Goal: Transaction & Acquisition: Purchase product/service

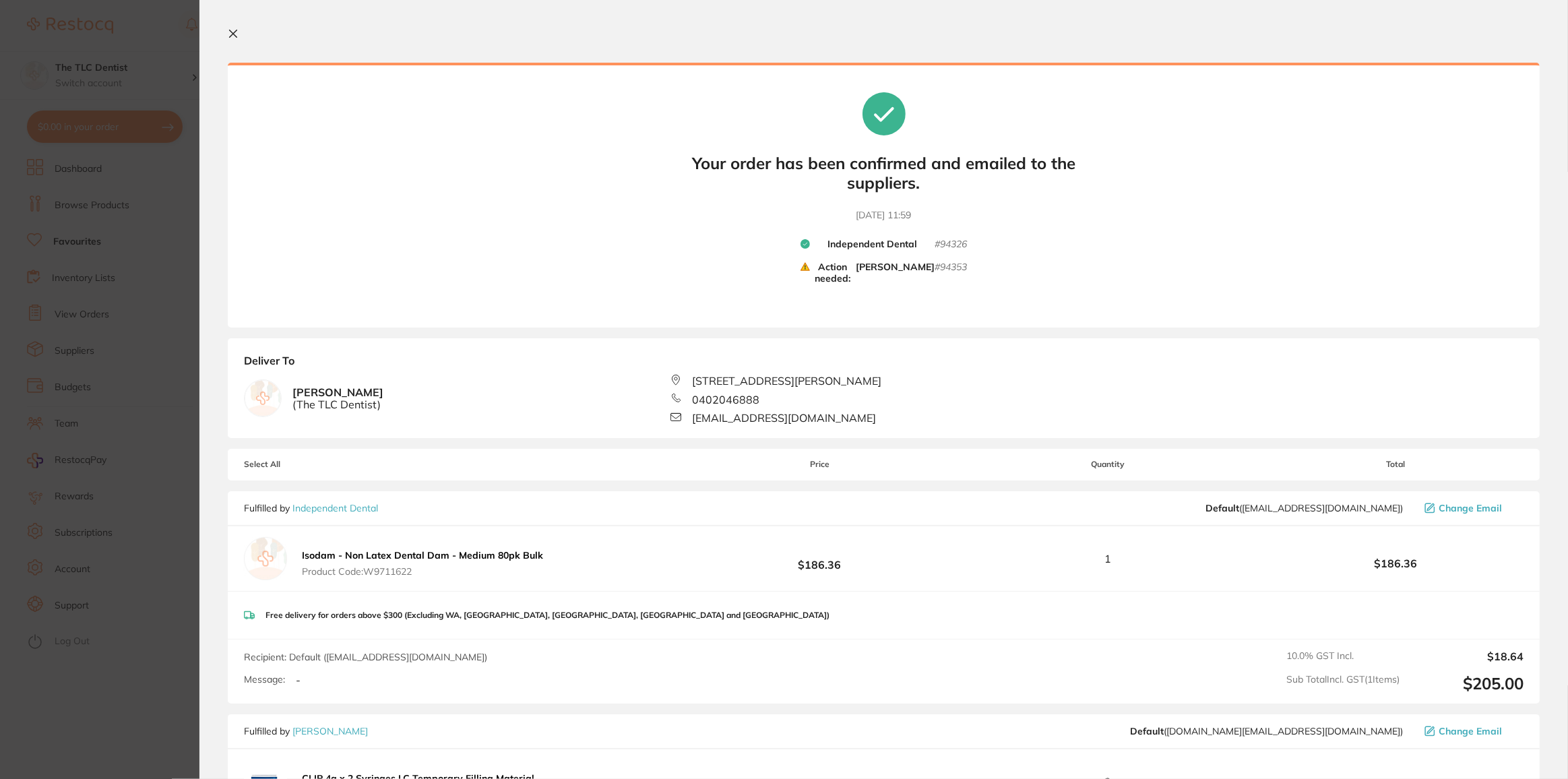
click at [230, 24] on section "Your orders are being processed and we will notify you once we have placed the …" at bounding box center [884, 390] width 1369 height 779
click at [232, 33] on icon at bounding box center [233, 33] width 11 height 11
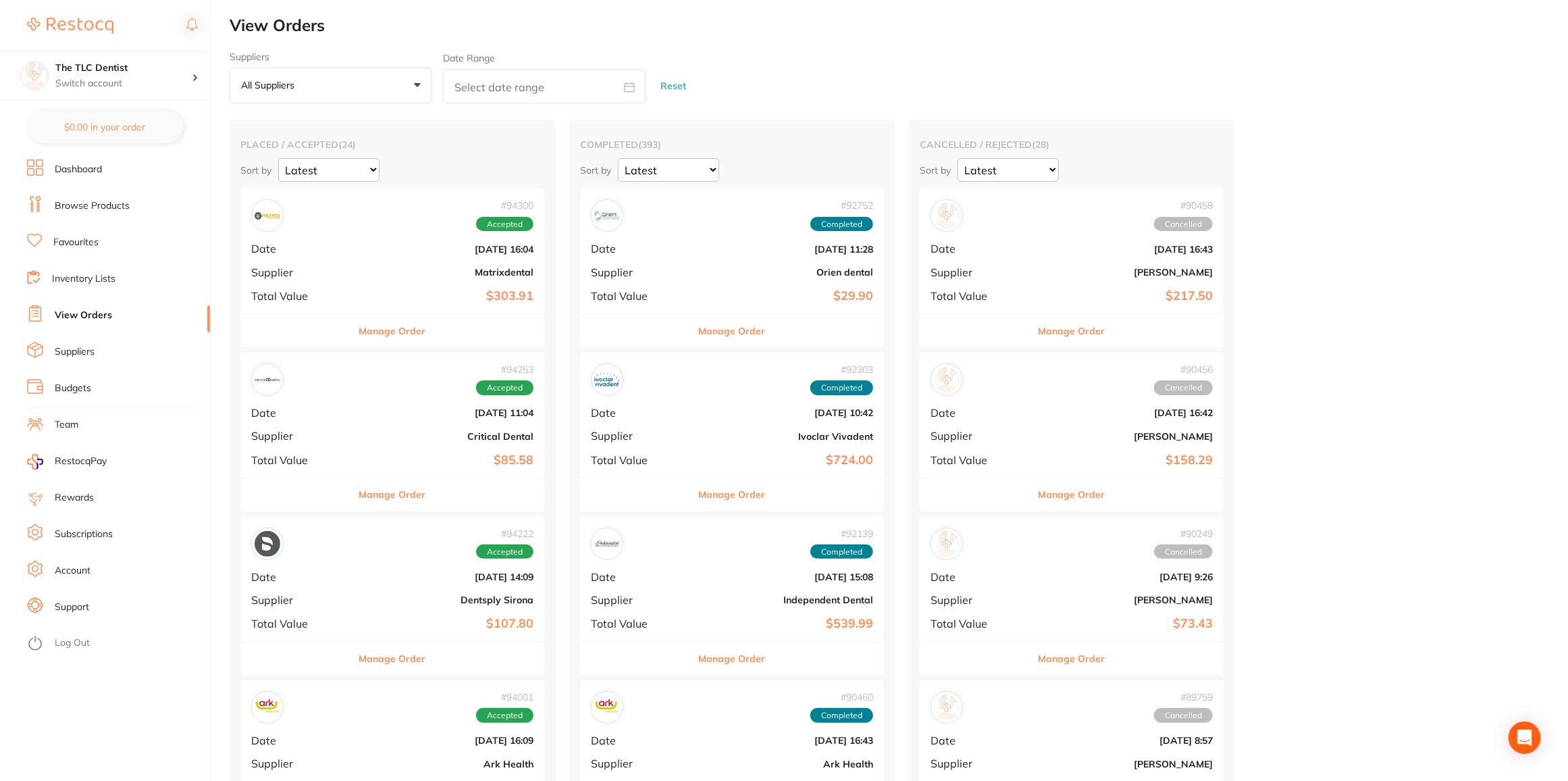
click at [85, 200] on link "Browse Products" at bounding box center [92, 206] width 75 height 14
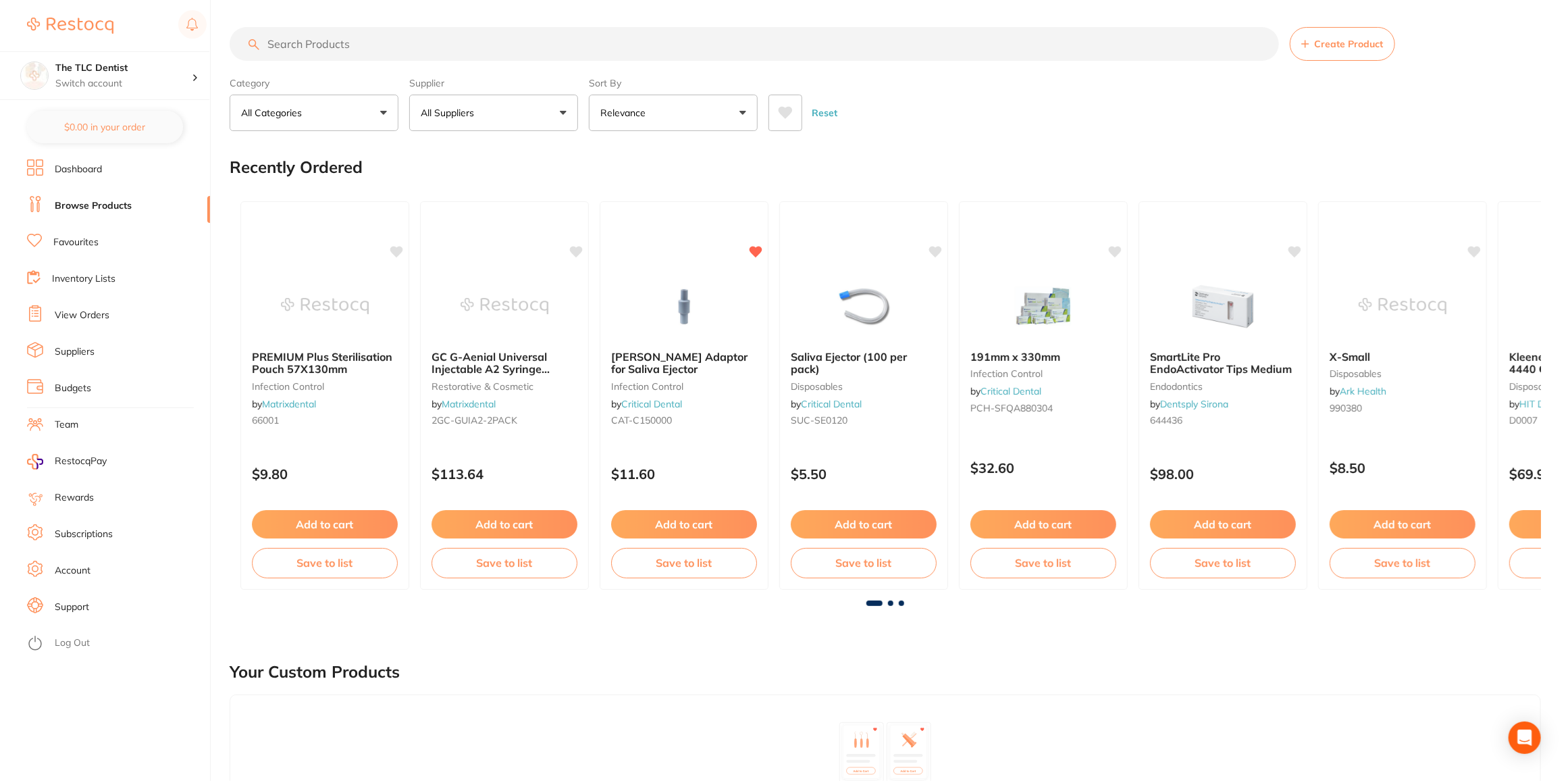
click at [473, 43] on input "search" at bounding box center [754, 43] width 1049 height 33
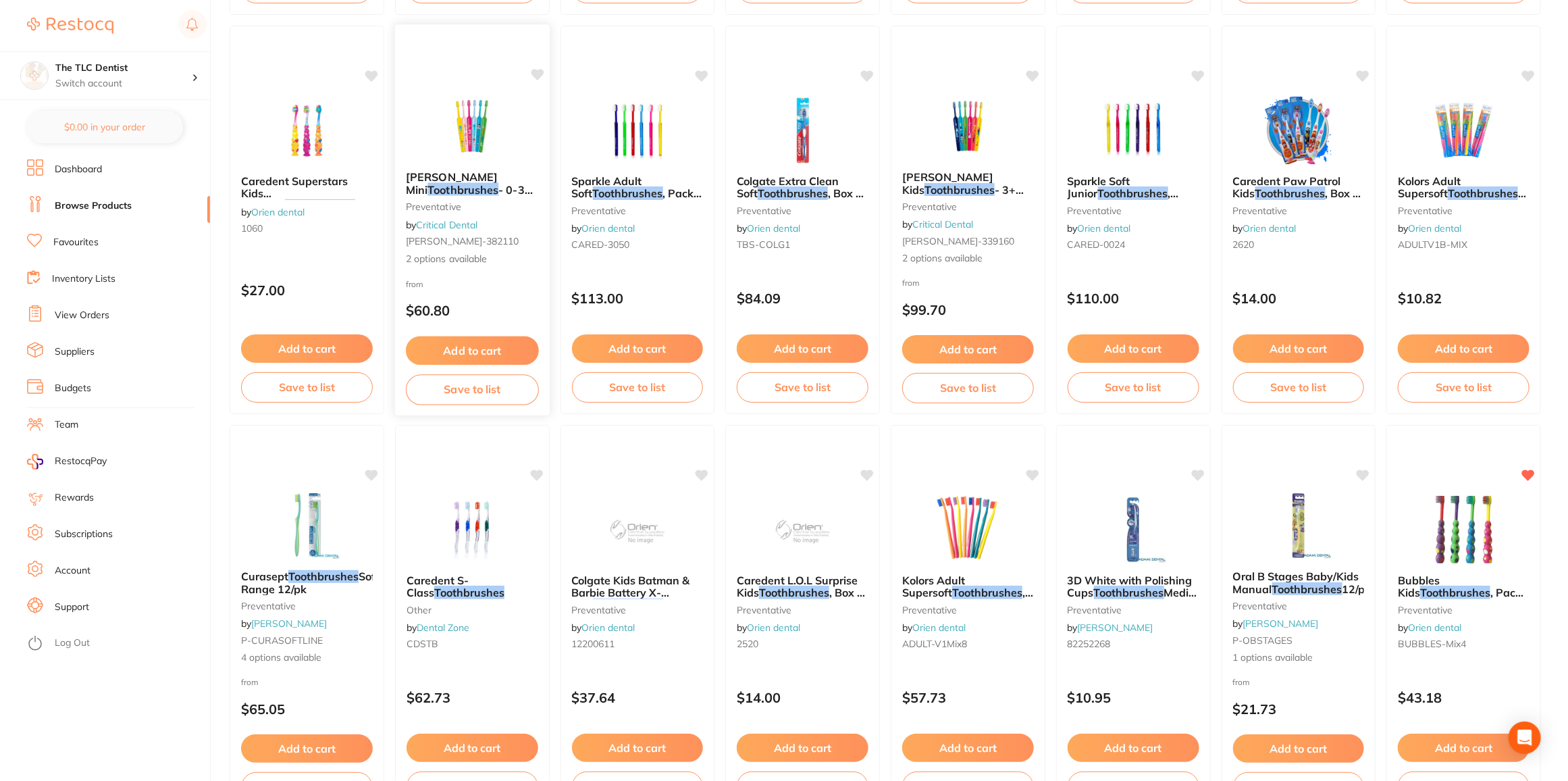
scroll to position [982, 0]
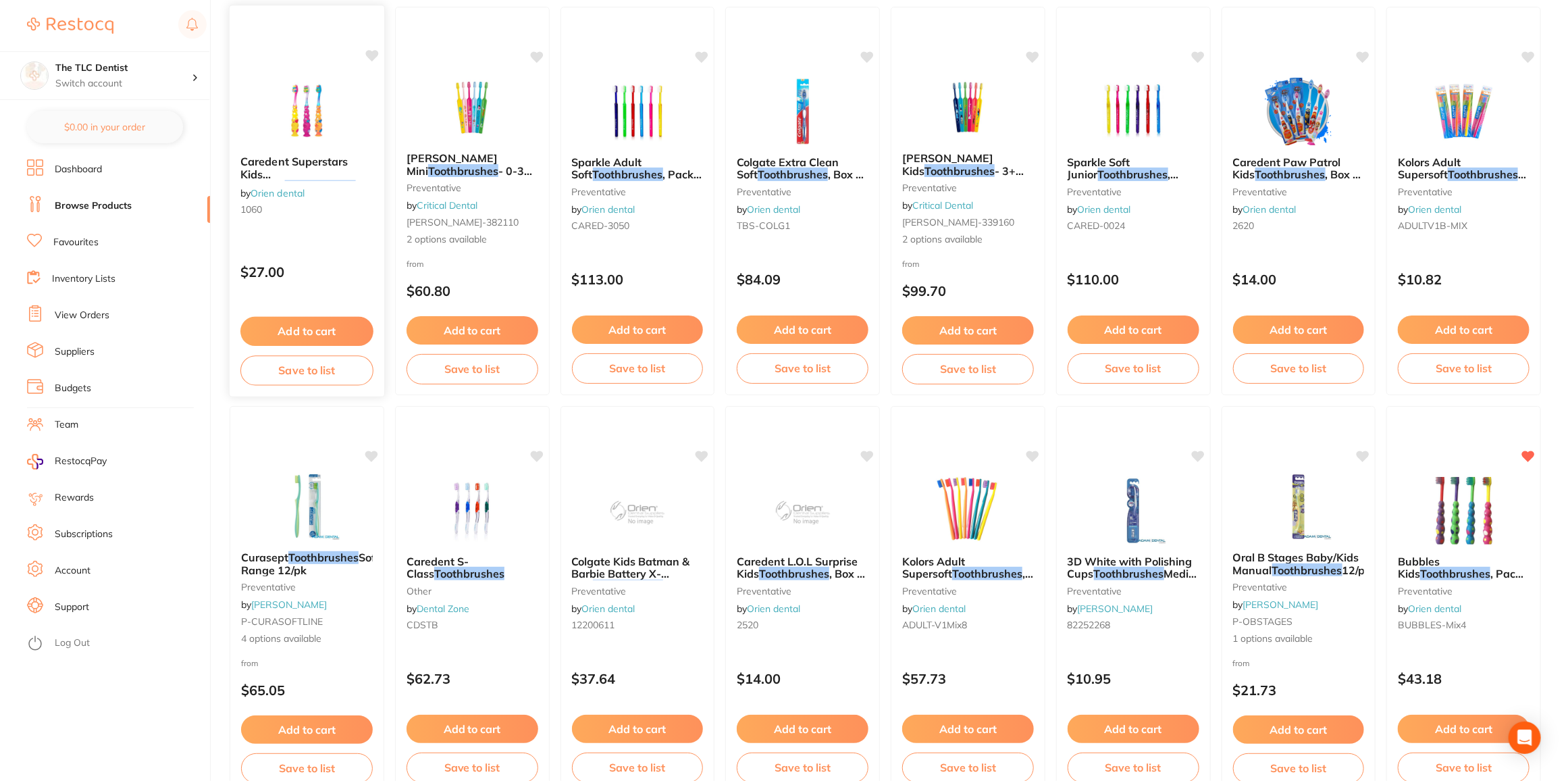
type input "toothbrushes"
click at [283, 115] on img at bounding box center [307, 110] width 88 height 68
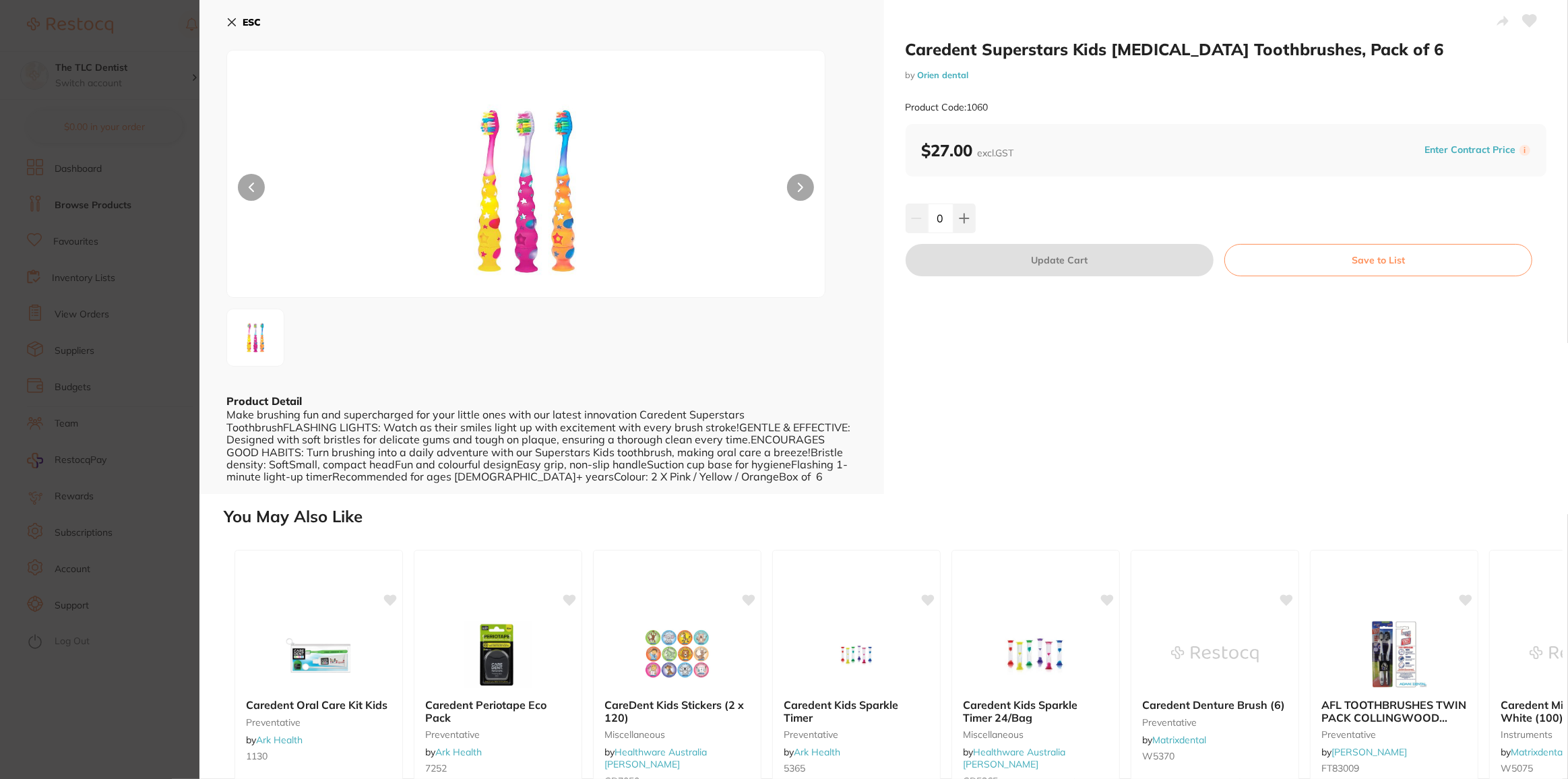
click at [227, 21] on icon at bounding box center [231, 22] width 11 height 11
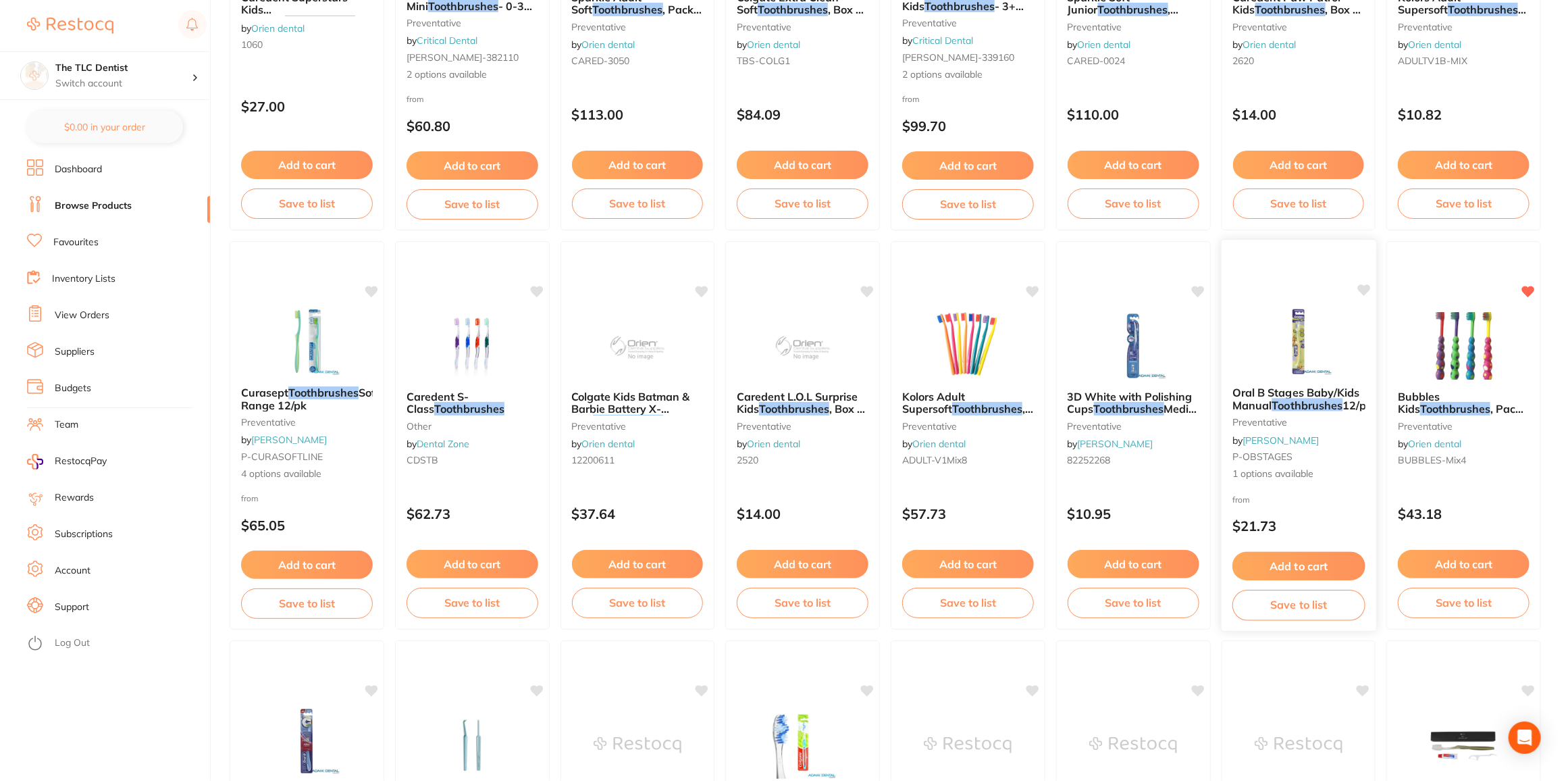
scroll to position [1167, 0]
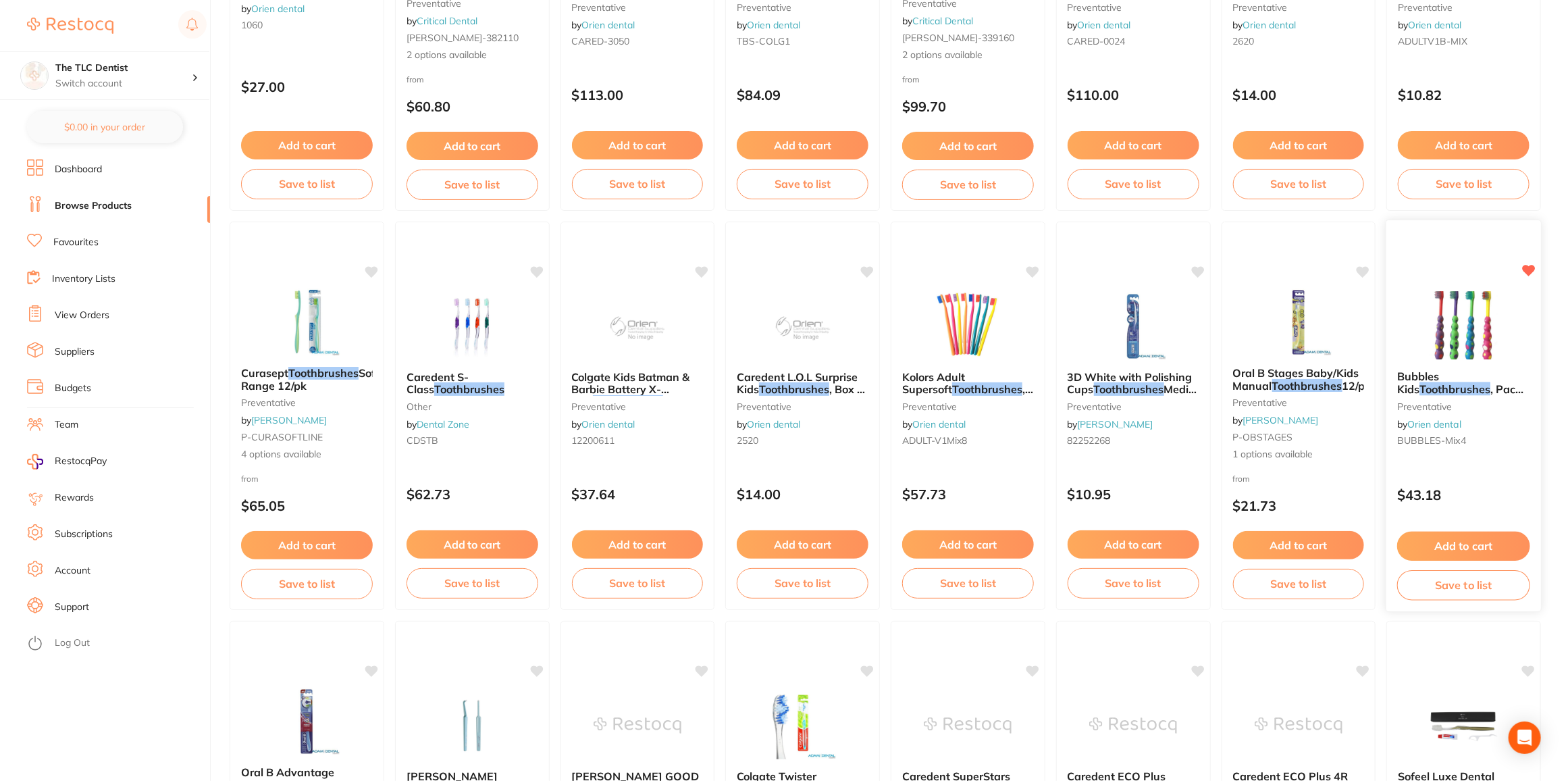
click at [1483, 288] on div "Bubbles Kids Toothbrushes , Pack of 48 preventative by Orien dental BUBBLES-Mix…" at bounding box center [1463, 415] width 156 height 393
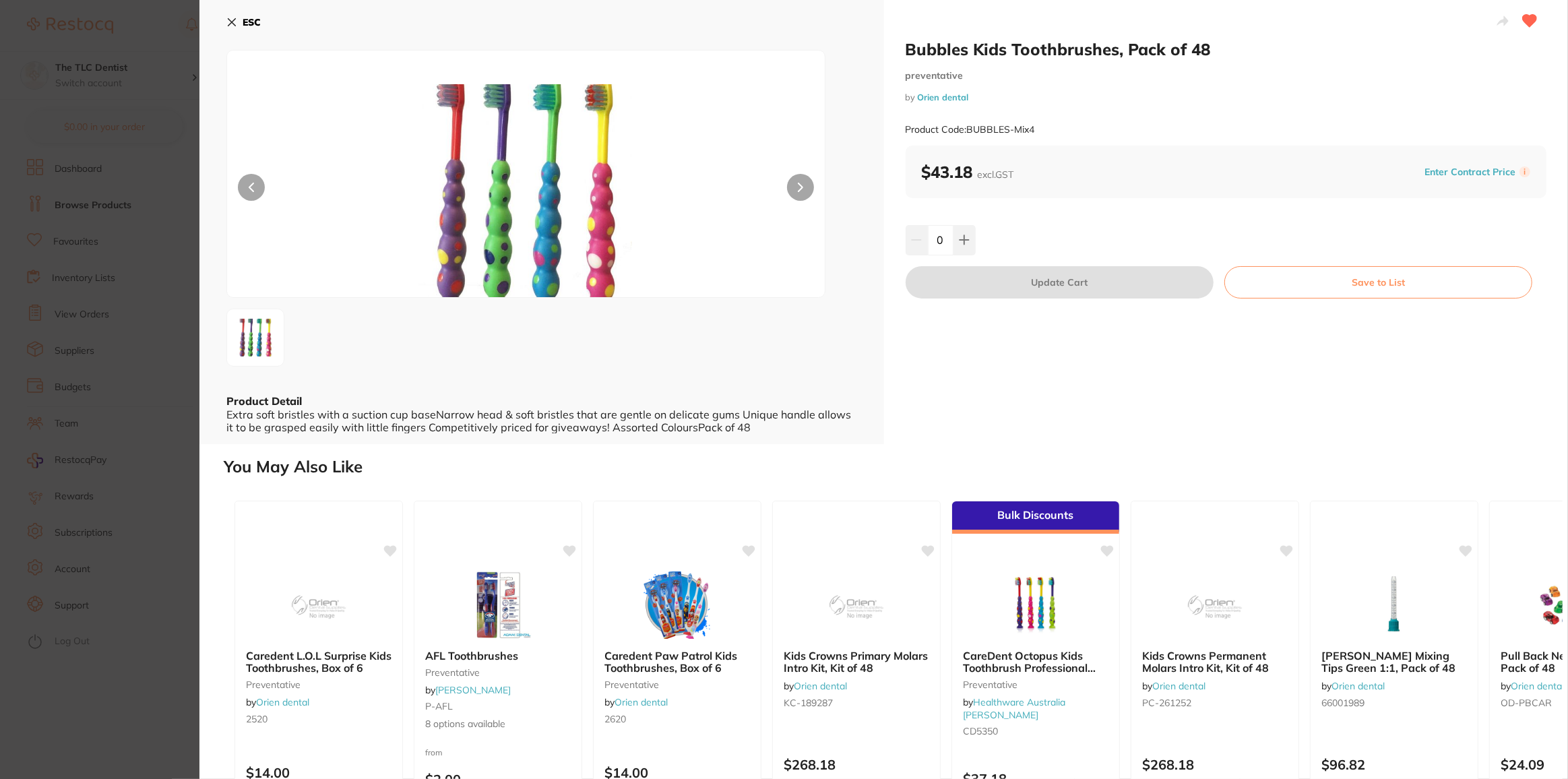
click at [981, 232] on div "0" at bounding box center [1227, 240] width 641 height 30
click at [969, 235] on button at bounding box center [964, 240] width 22 height 30
click at [969, 244] on button at bounding box center [964, 240] width 22 height 30
type input "2"
click at [997, 281] on button "Update Cart" at bounding box center [1060, 281] width 308 height 32
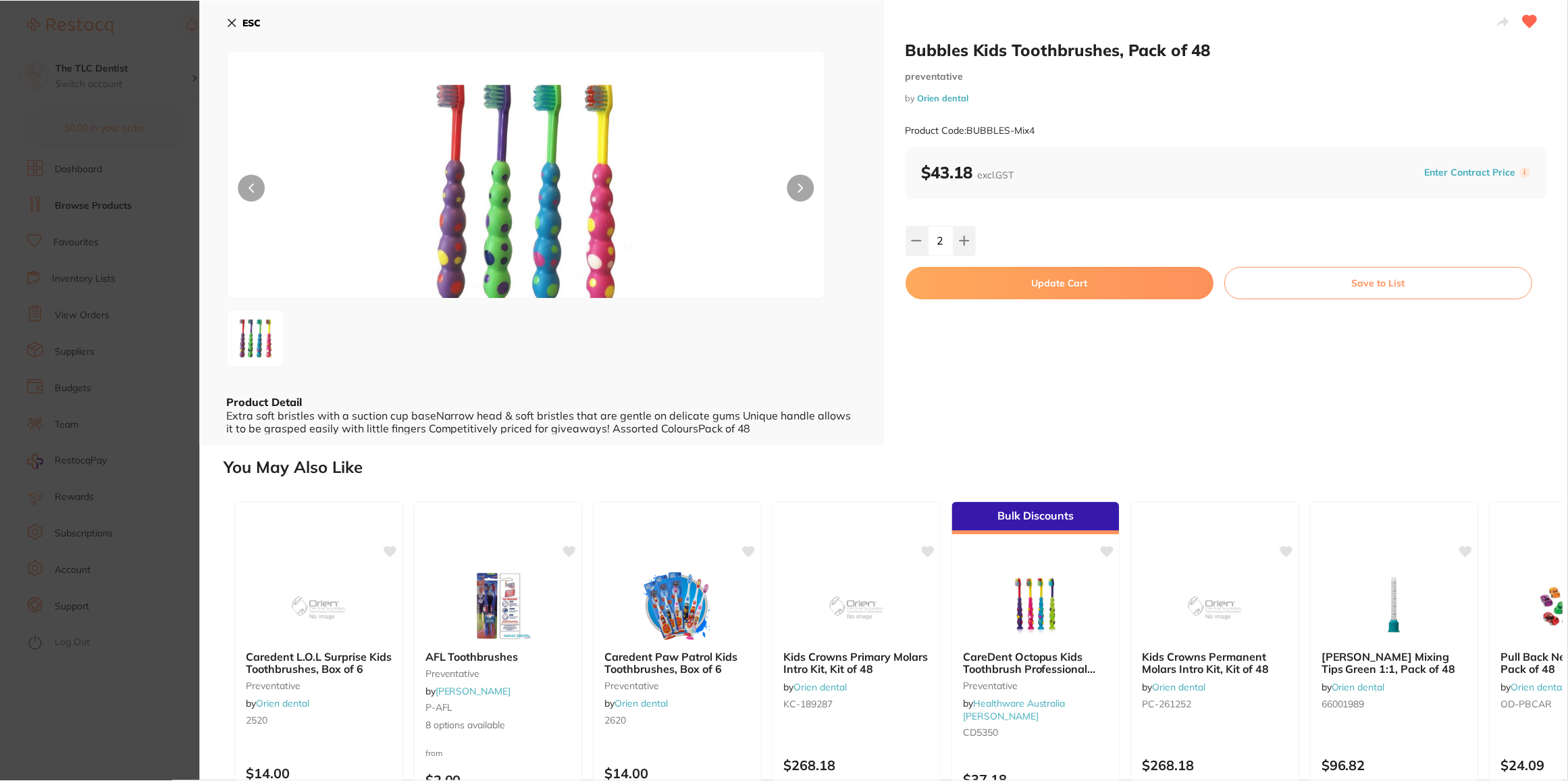
scroll to position [1167, 0]
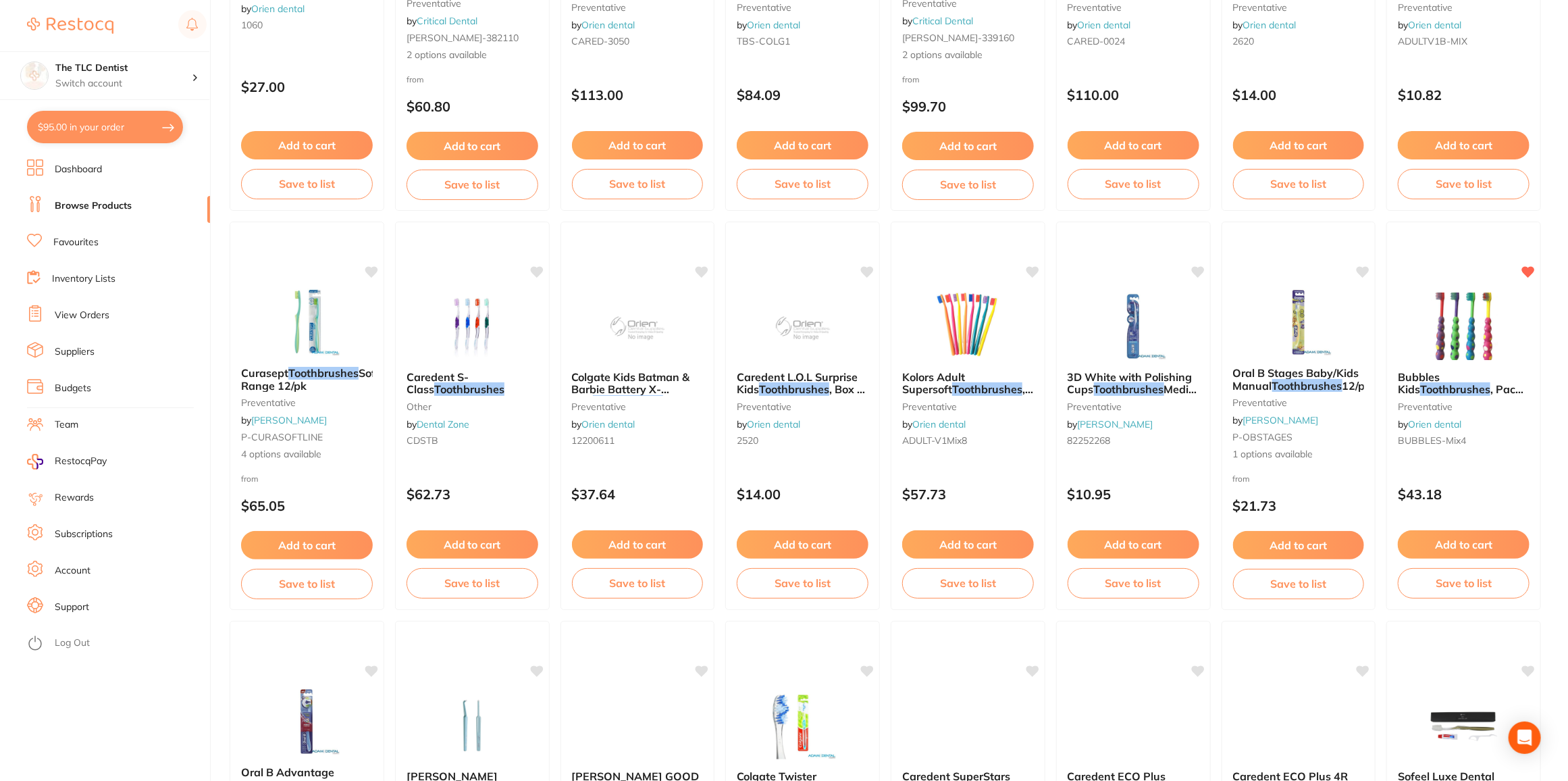
checkbox input "false"
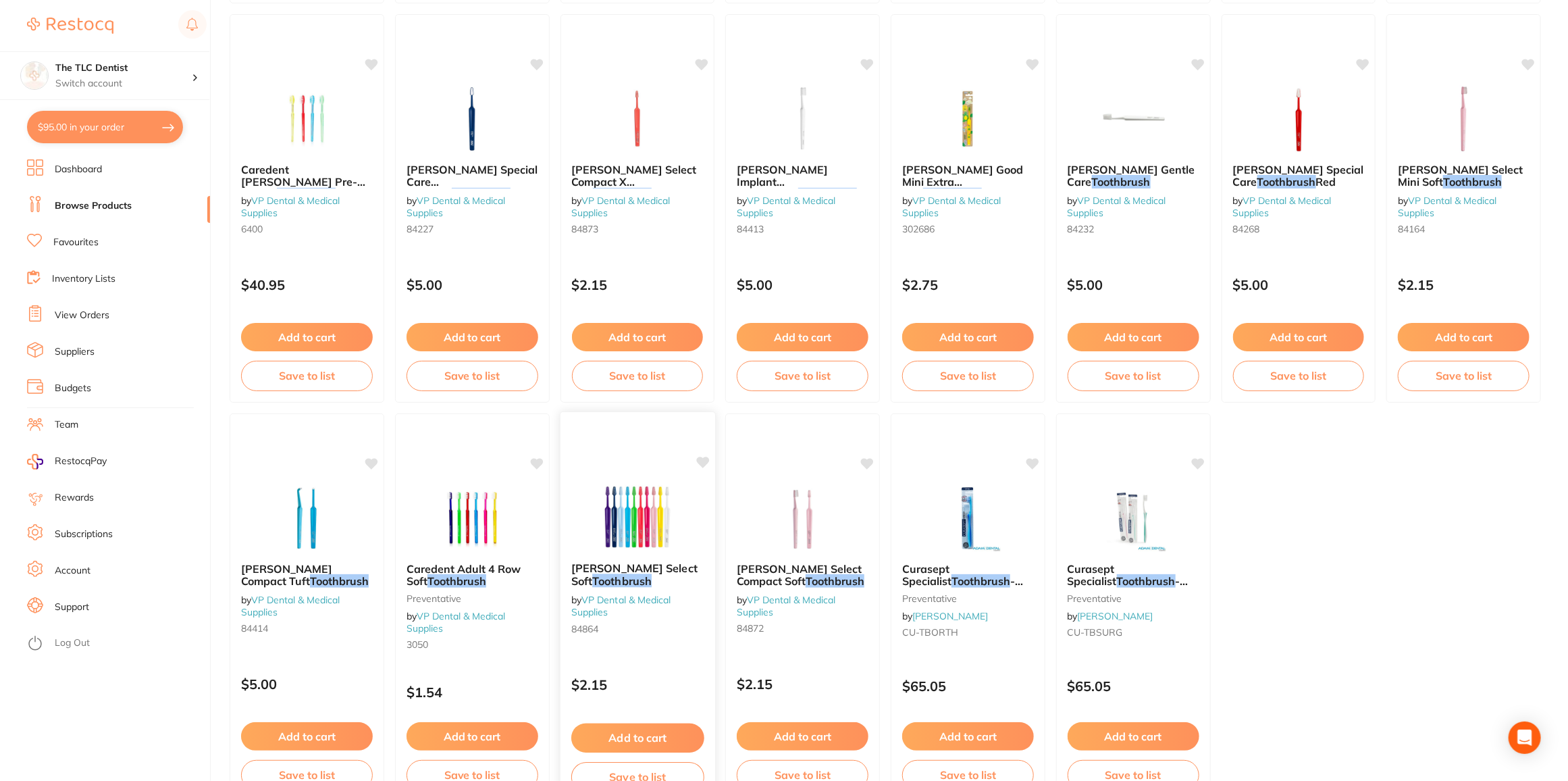
scroll to position [2078, 0]
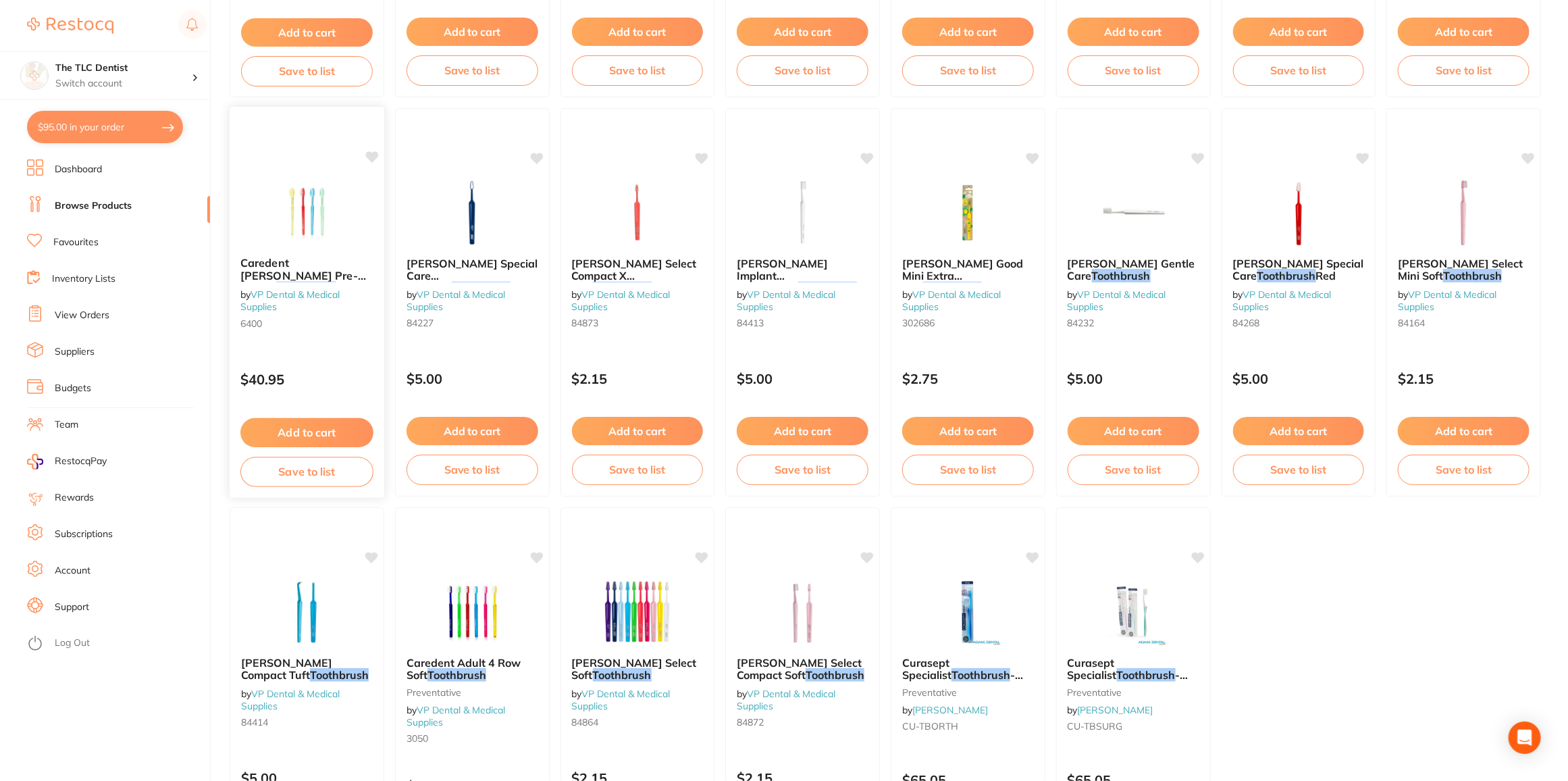
click at [286, 190] on img at bounding box center [307, 212] width 88 height 68
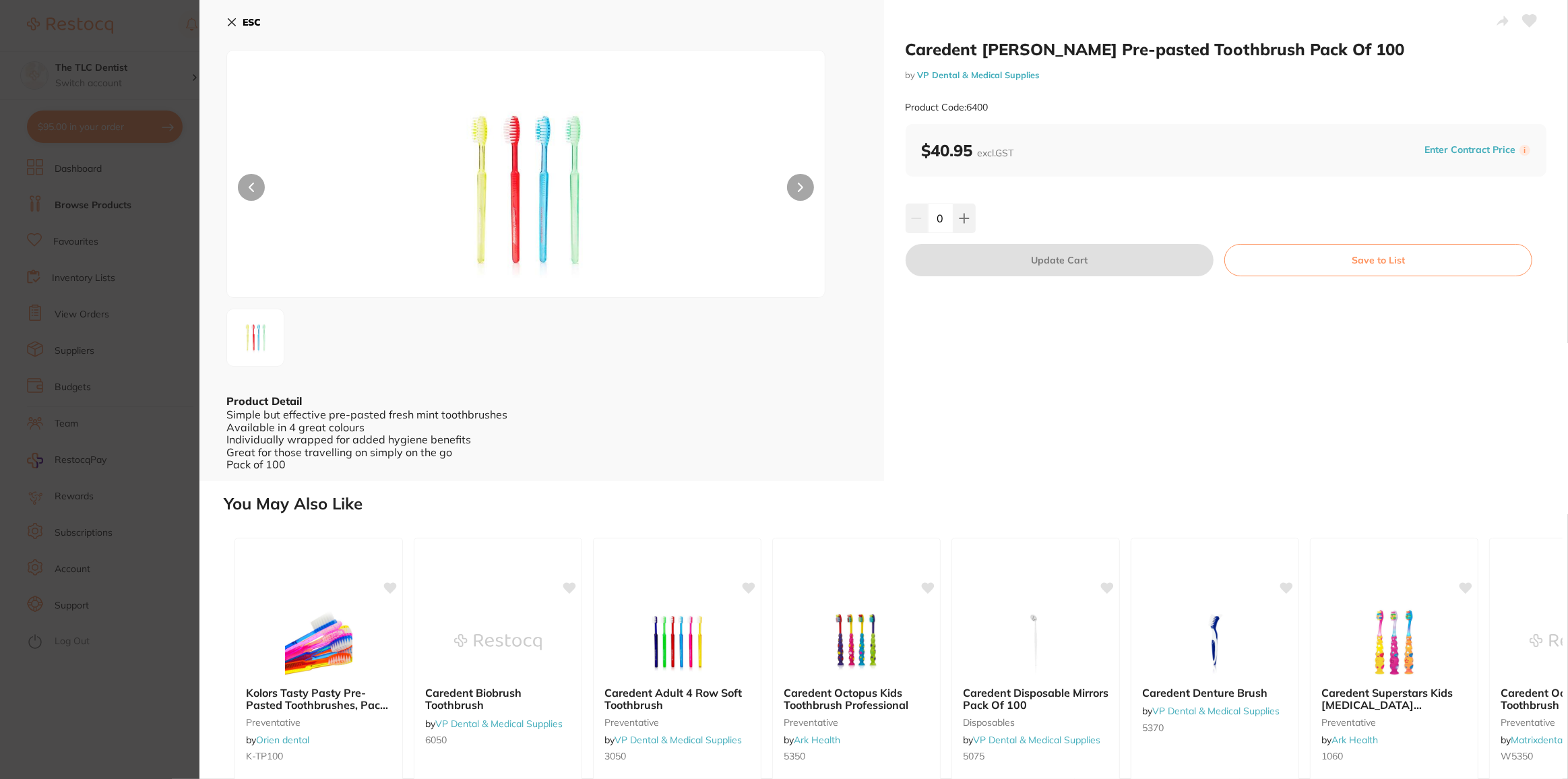
click at [240, 23] on button "ESC" at bounding box center [243, 22] width 34 height 23
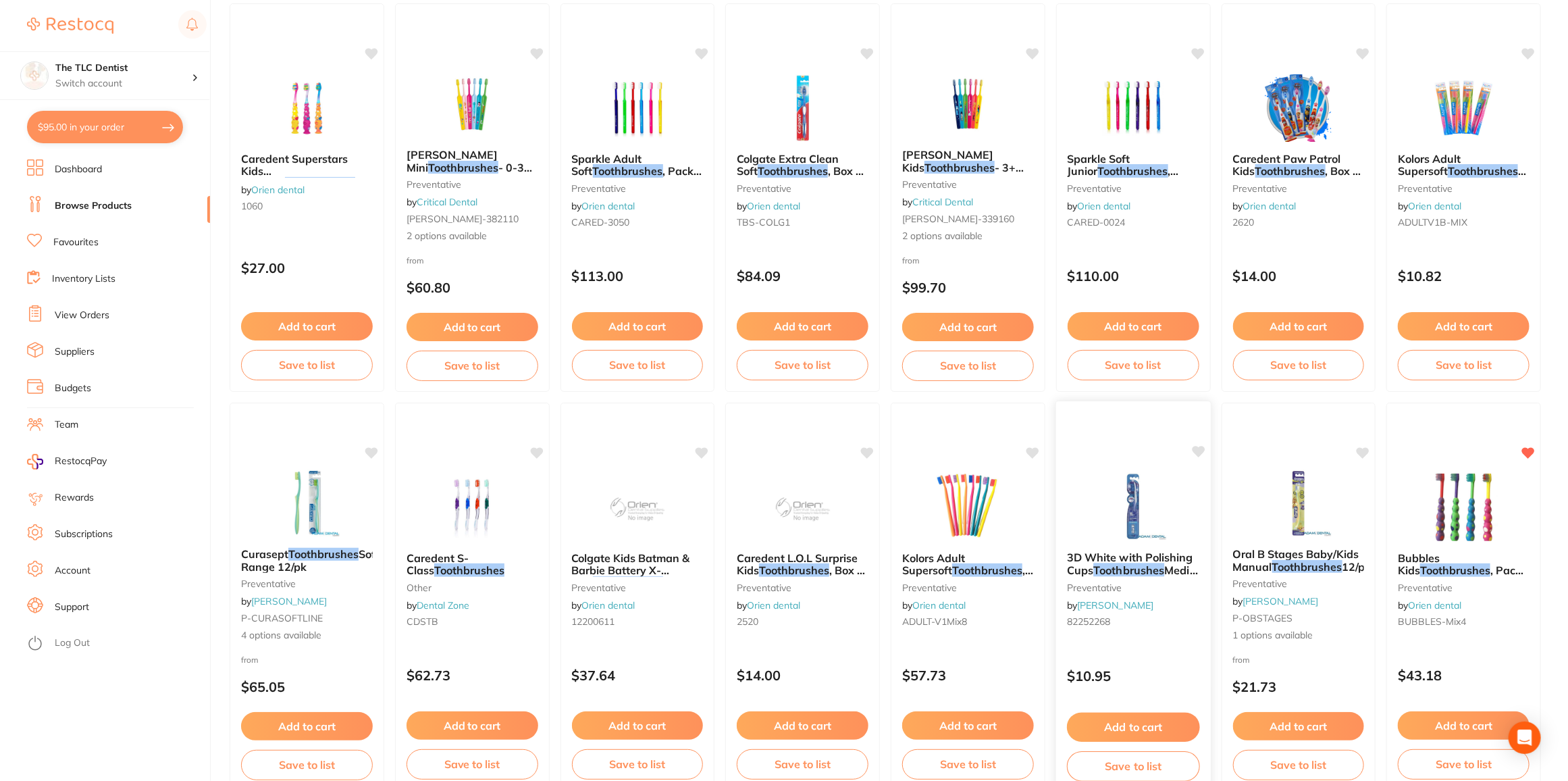
scroll to position [911, 0]
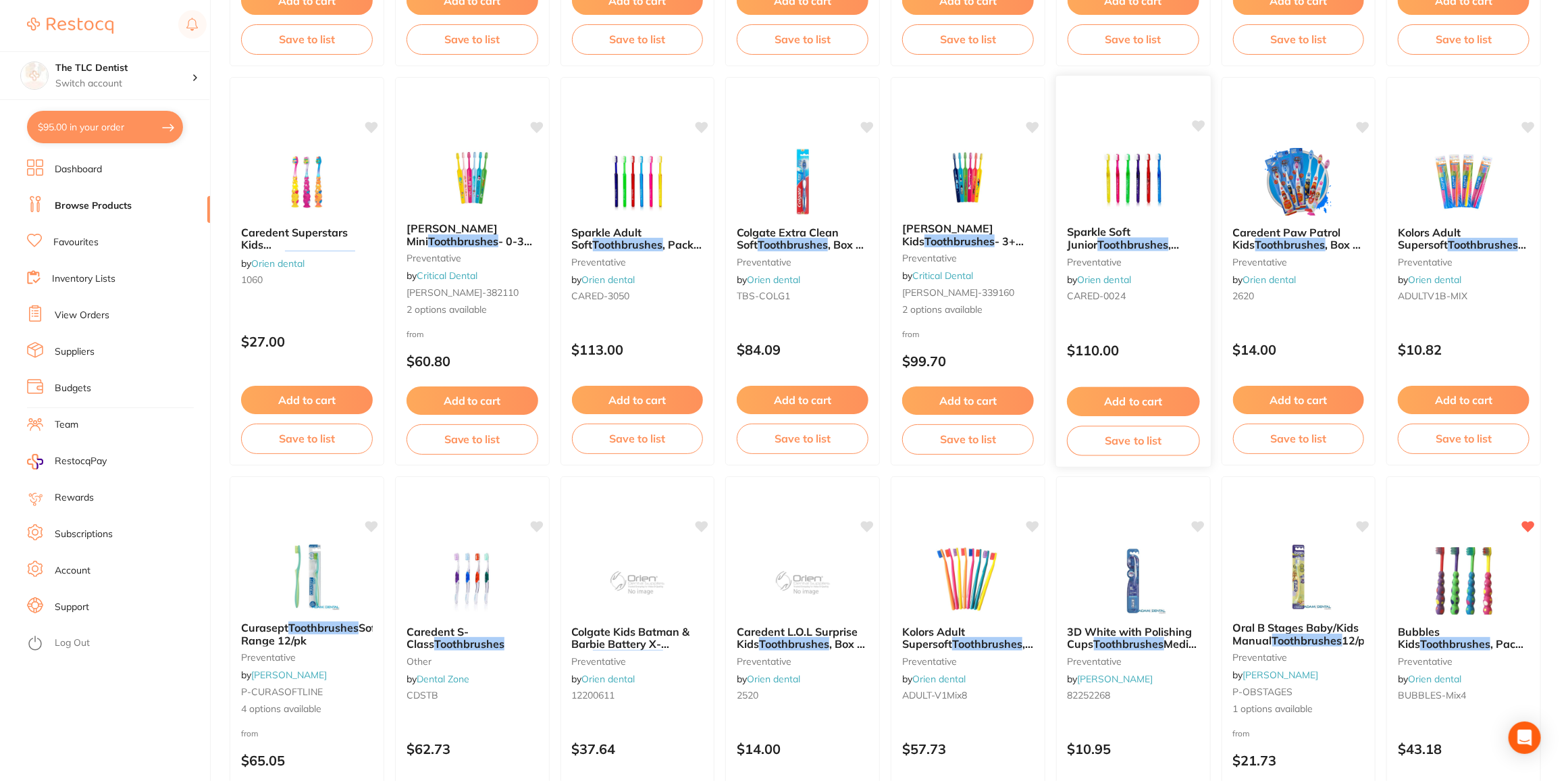
click at [1179, 197] on div at bounding box center [1133, 181] width 155 height 68
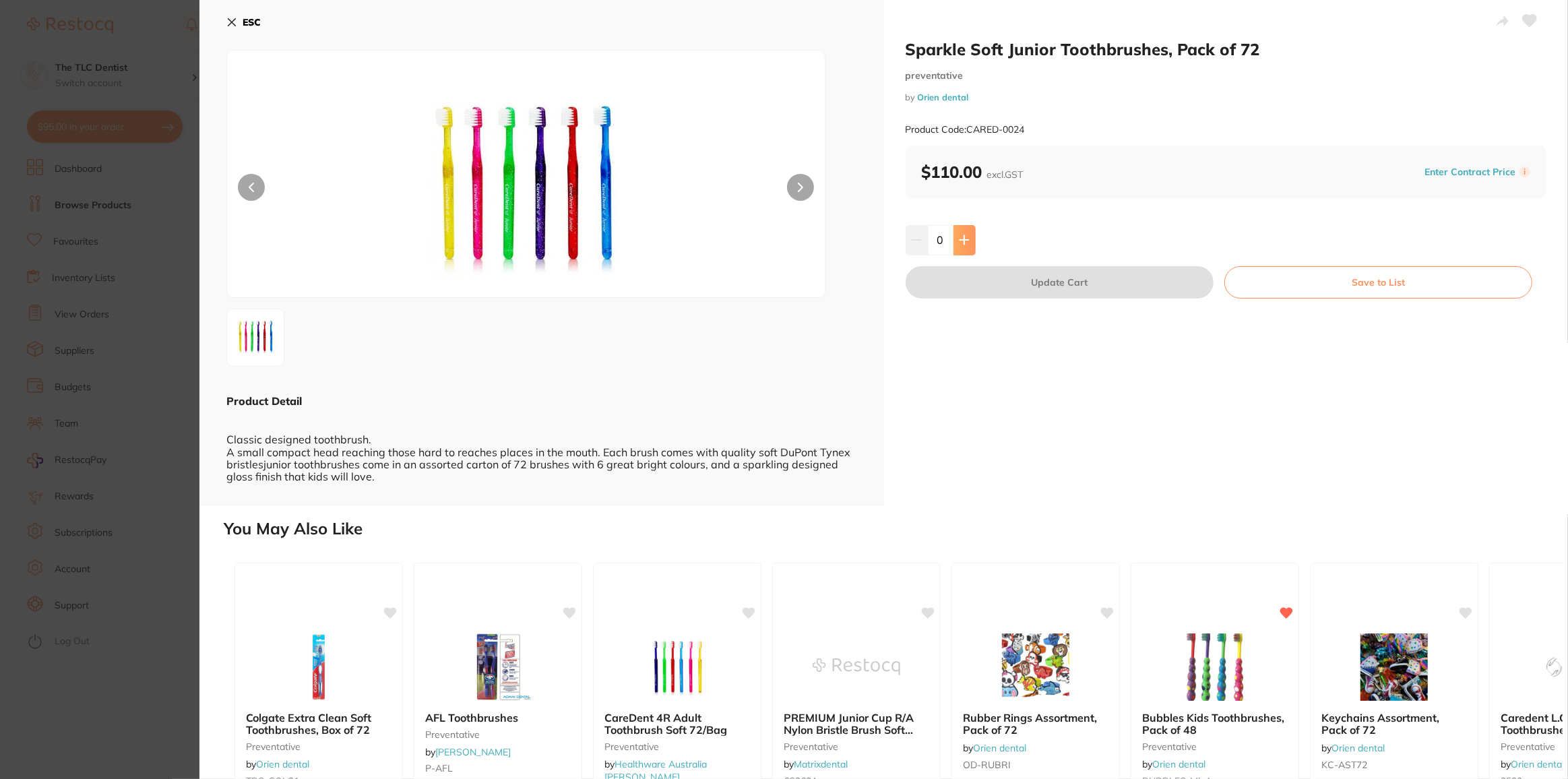
click at [959, 245] on button at bounding box center [964, 240] width 22 height 30
type input "1"
click at [1015, 276] on button "Update Cart" at bounding box center [1060, 281] width 308 height 32
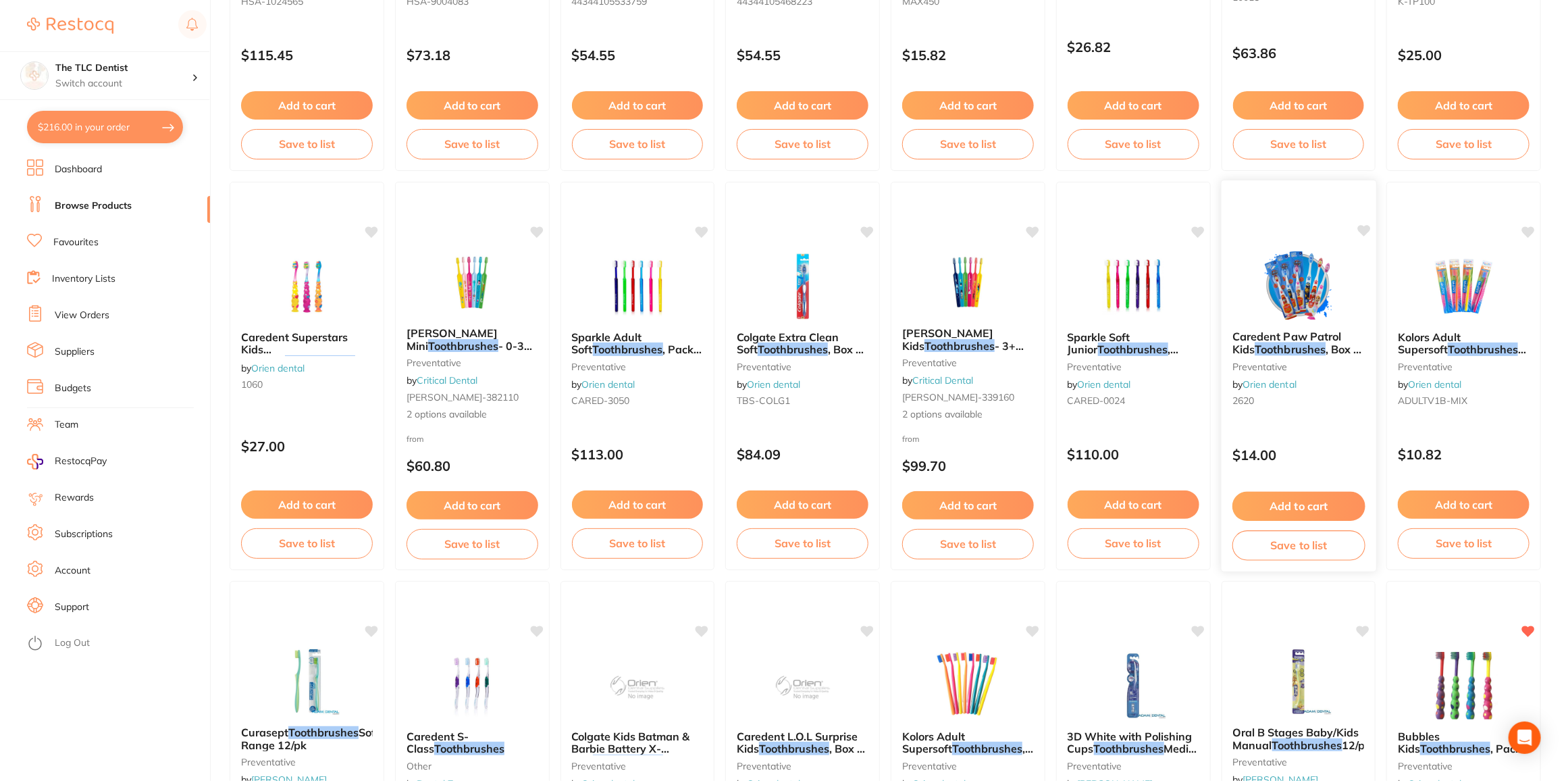
scroll to position [789, 0]
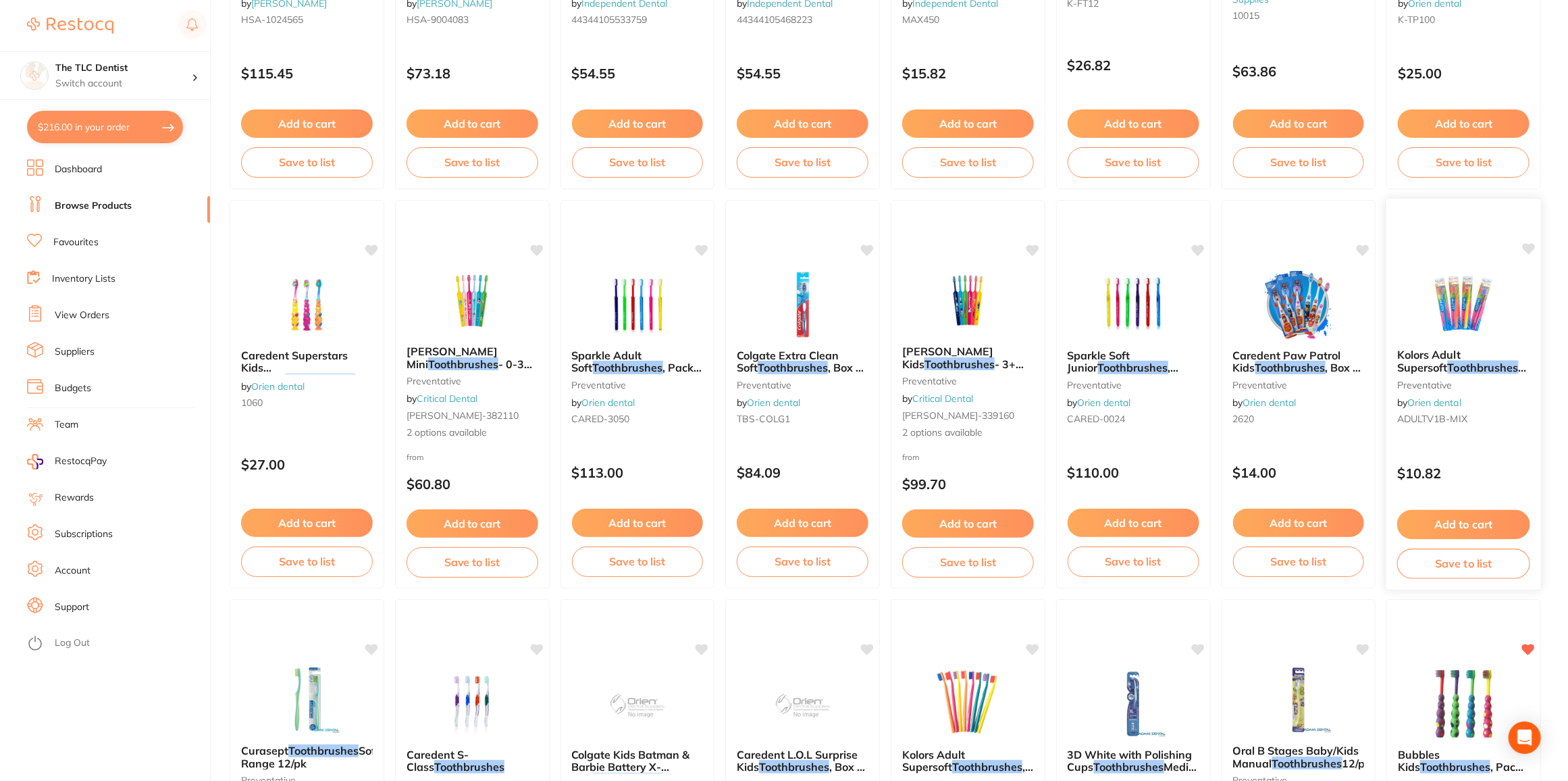
click at [1421, 279] on img at bounding box center [1463, 304] width 88 height 68
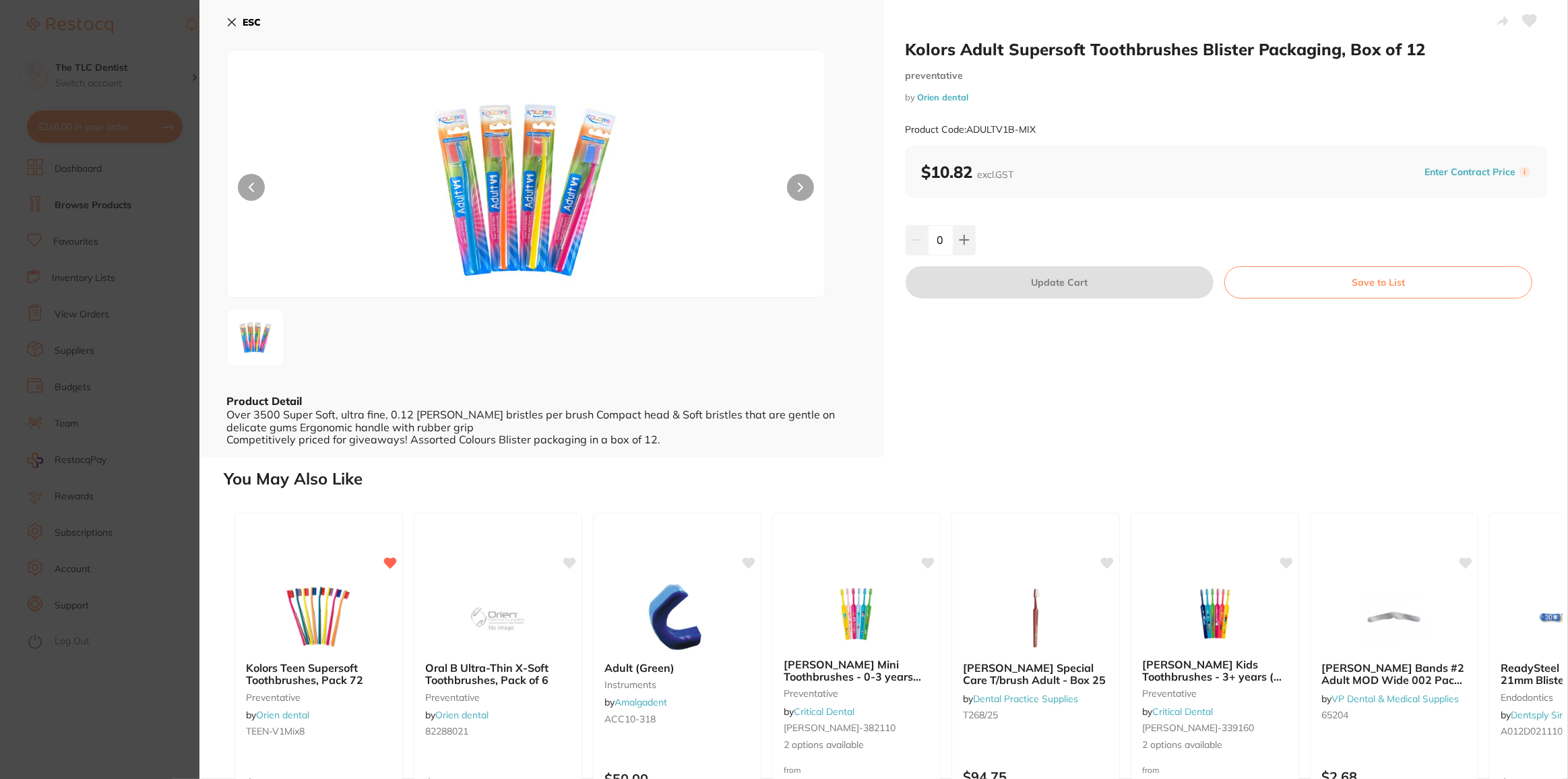
click at [249, 19] on b "ESC" at bounding box center [252, 22] width 18 height 12
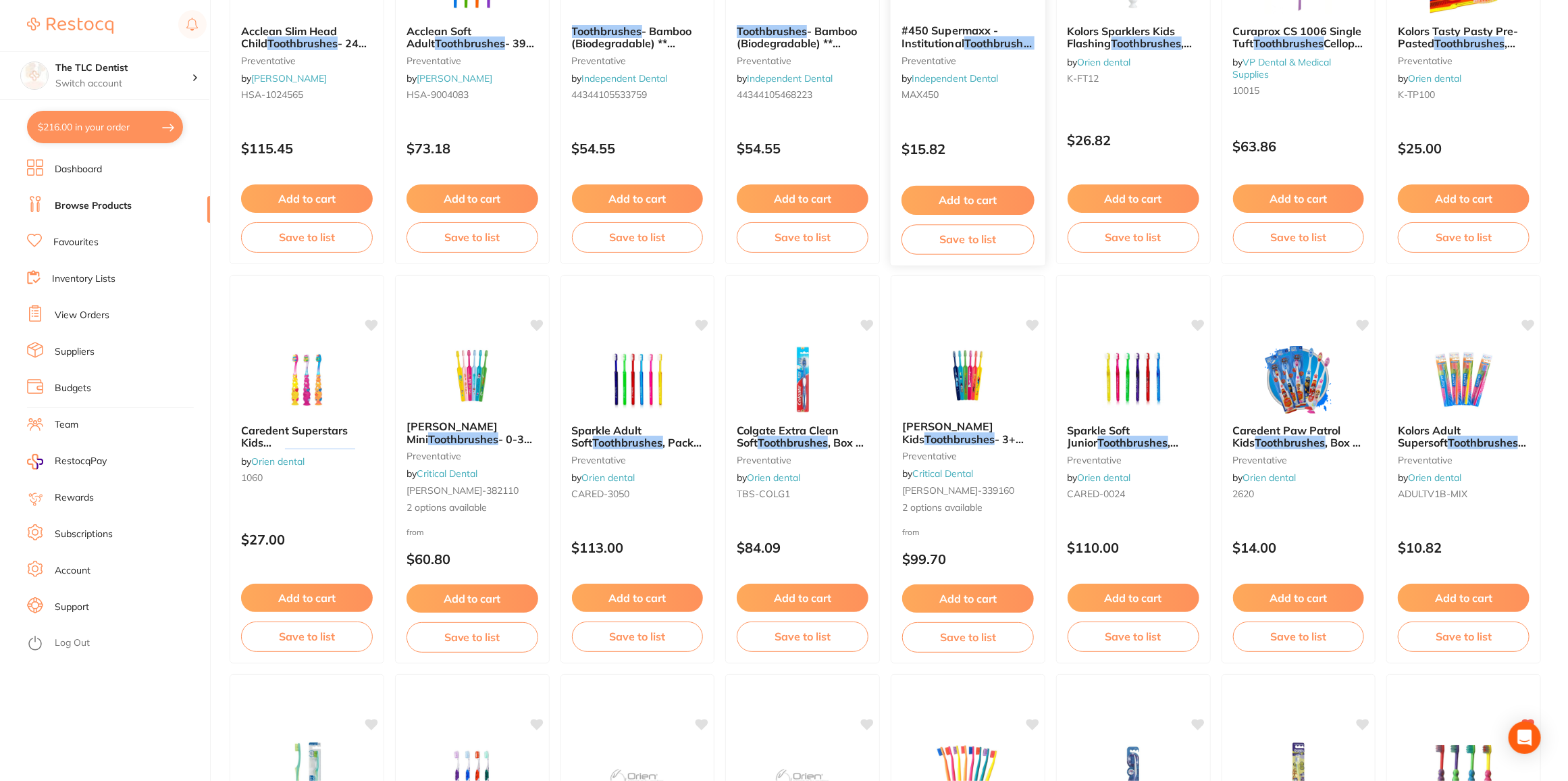
scroll to position [736, 0]
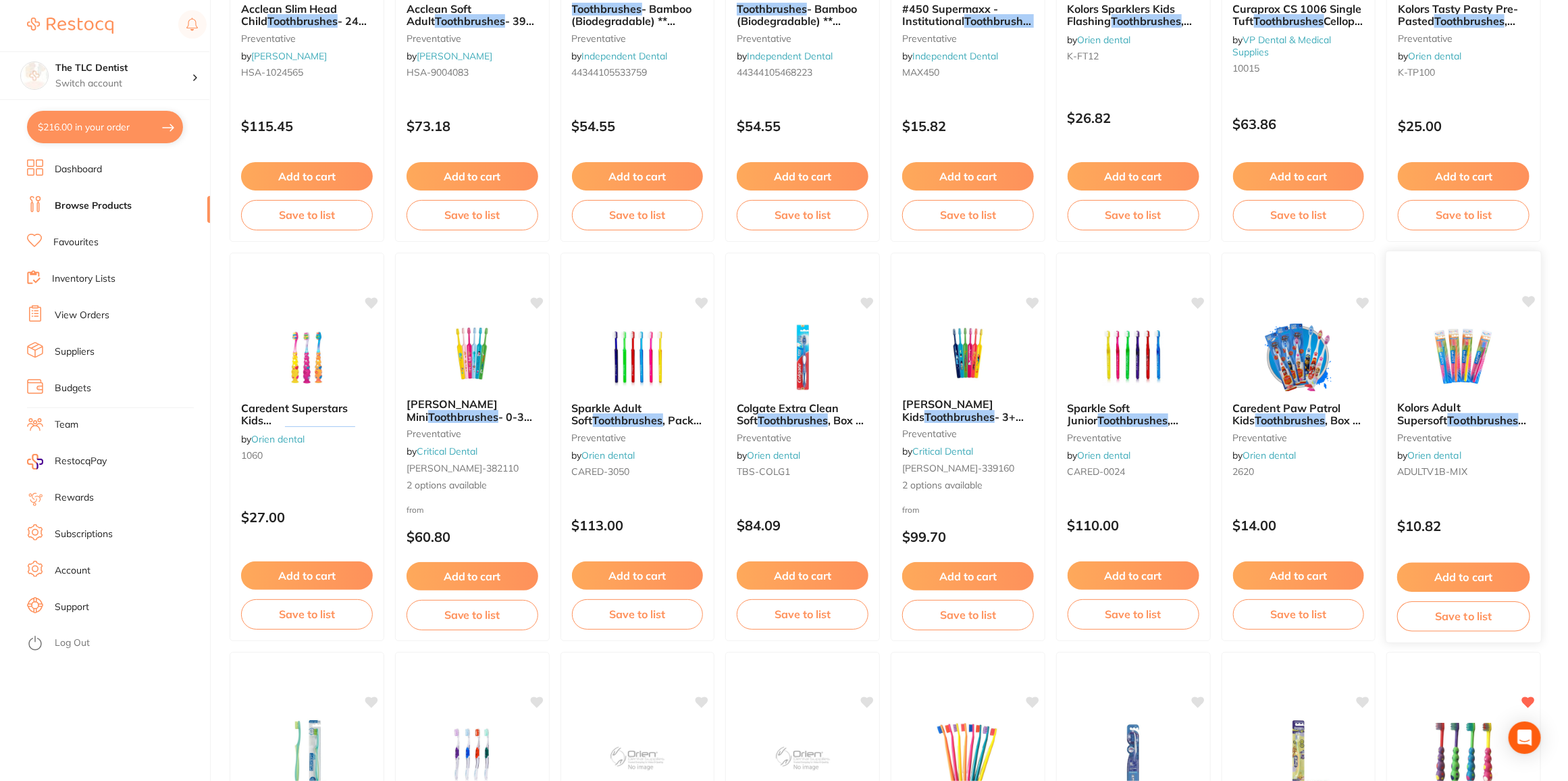
click at [1439, 376] on img at bounding box center [1463, 356] width 88 height 68
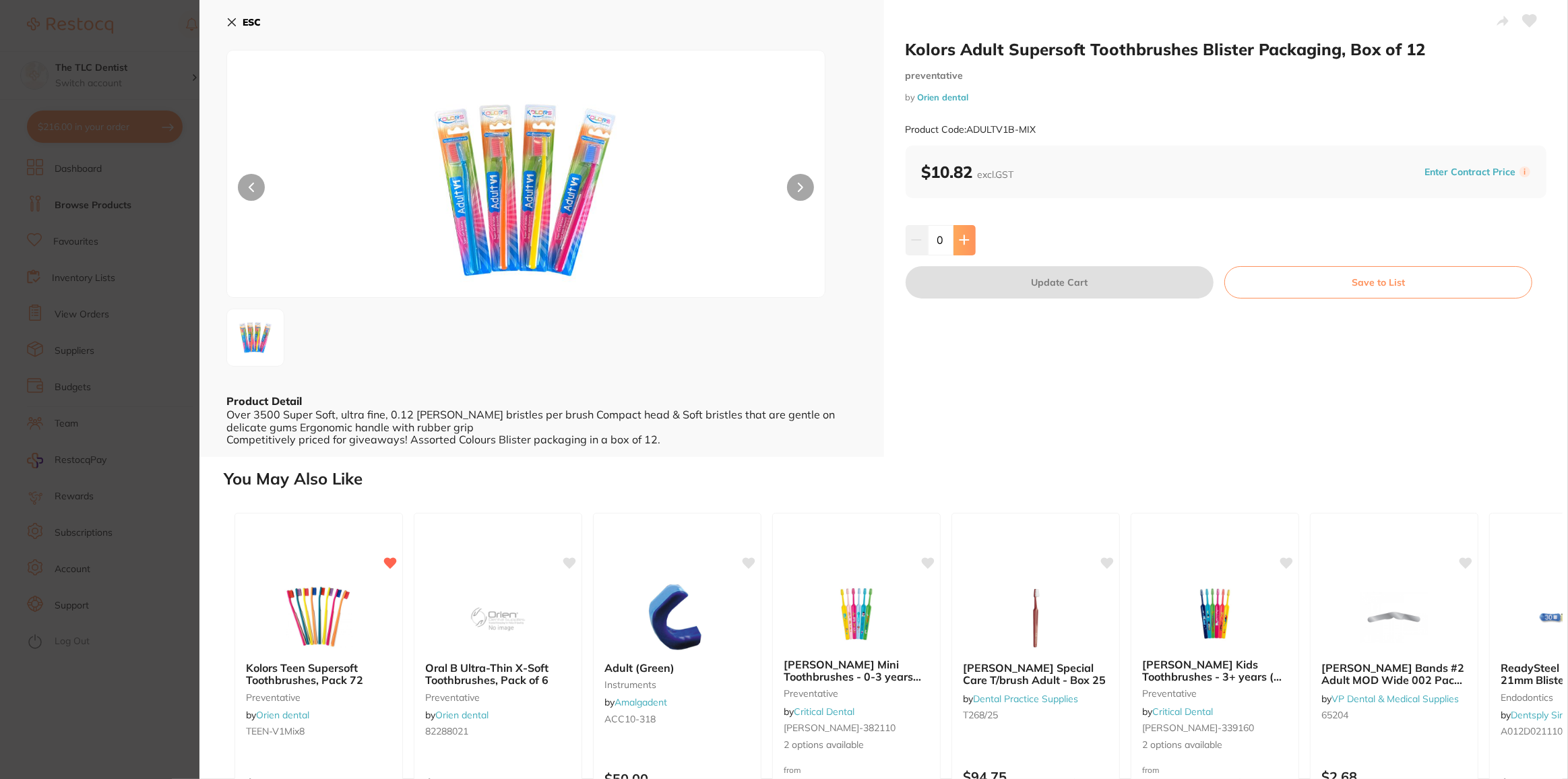
click at [964, 237] on icon at bounding box center [964, 240] width 11 height 11
click at [967, 240] on icon at bounding box center [964, 240] width 9 height 9
click at [967, 238] on icon at bounding box center [964, 240] width 11 height 11
type input "3"
click at [233, 33] on div "ESC" at bounding box center [541, 30] width 631 height 39
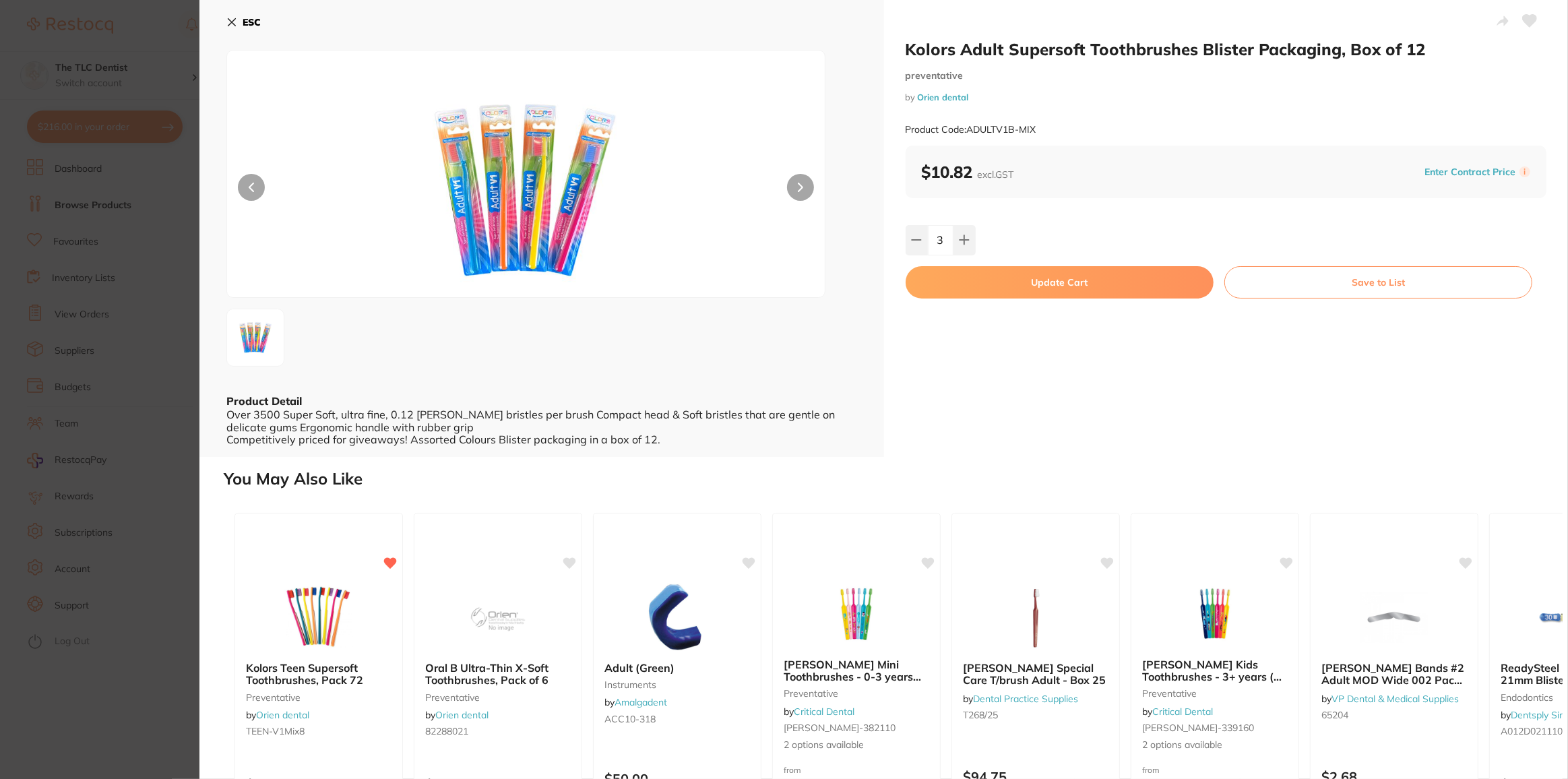
click at [232, 31] on button "ESC" at bounding box center [243, 22] width 34 height 23
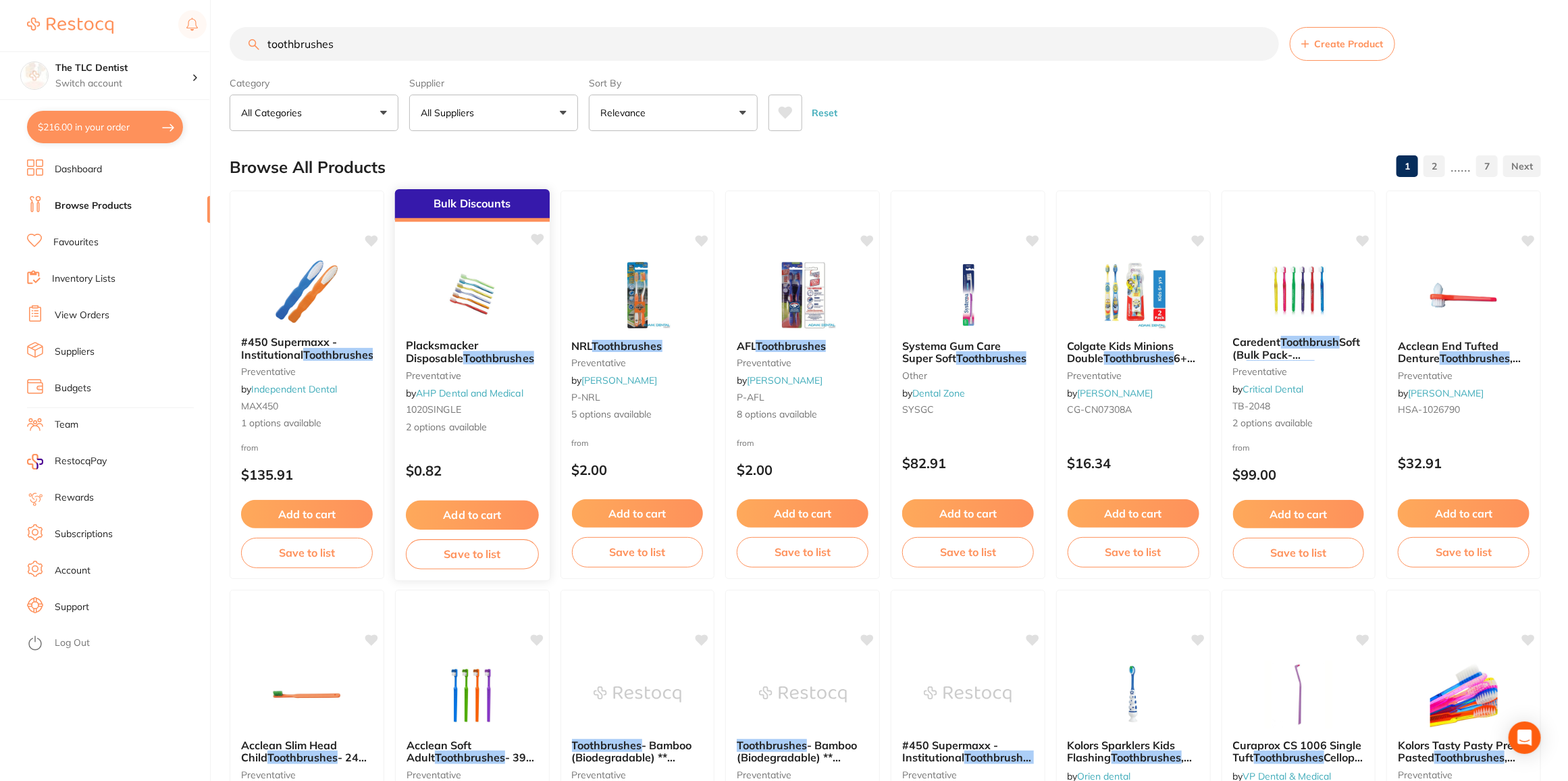
click at [481, 291] on img at bounding box center [472, 294] width 88 height 68
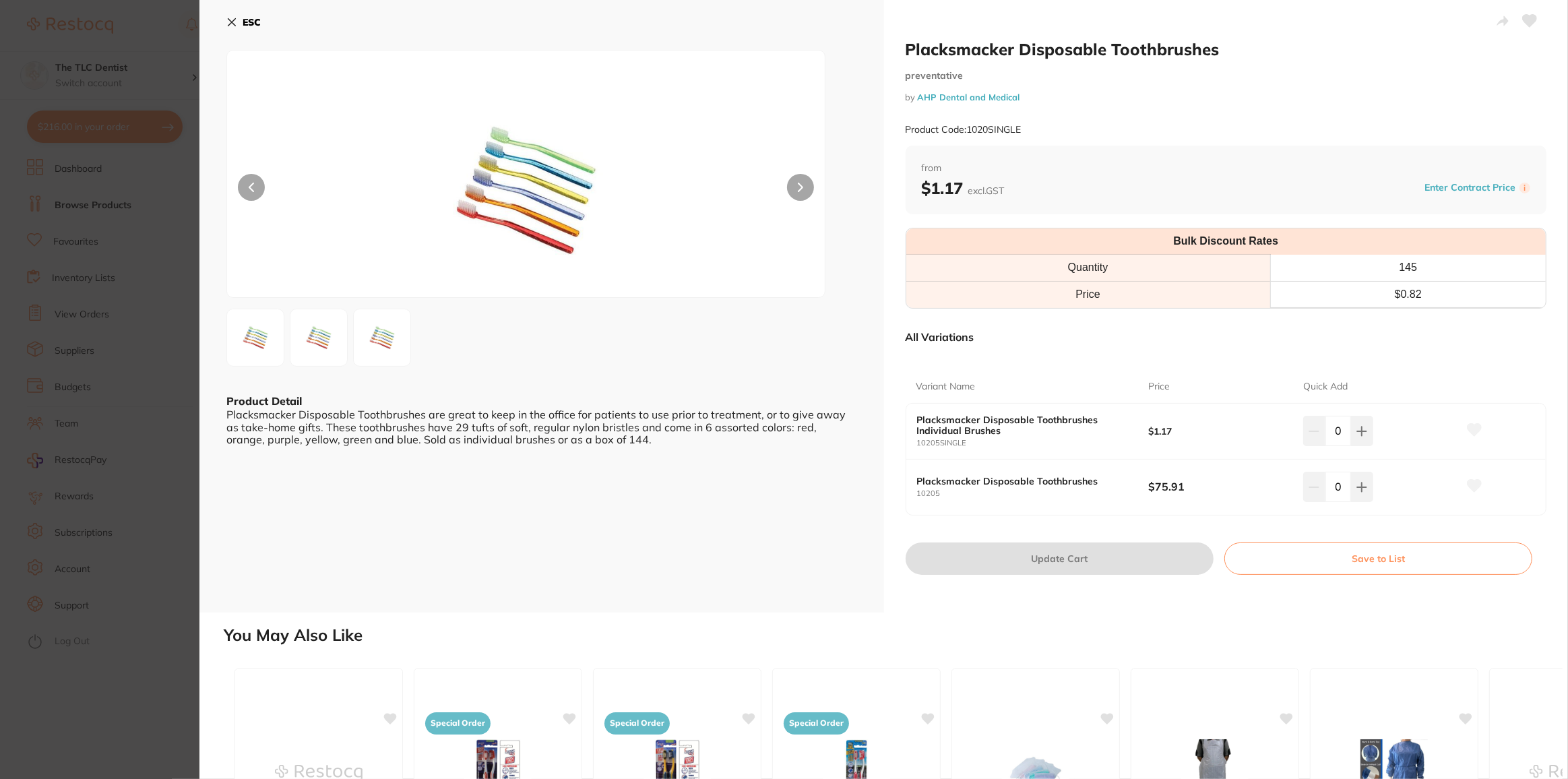
click at [240, 26] on button "ESC" at bounding box center [243, 22] width 34 height 23
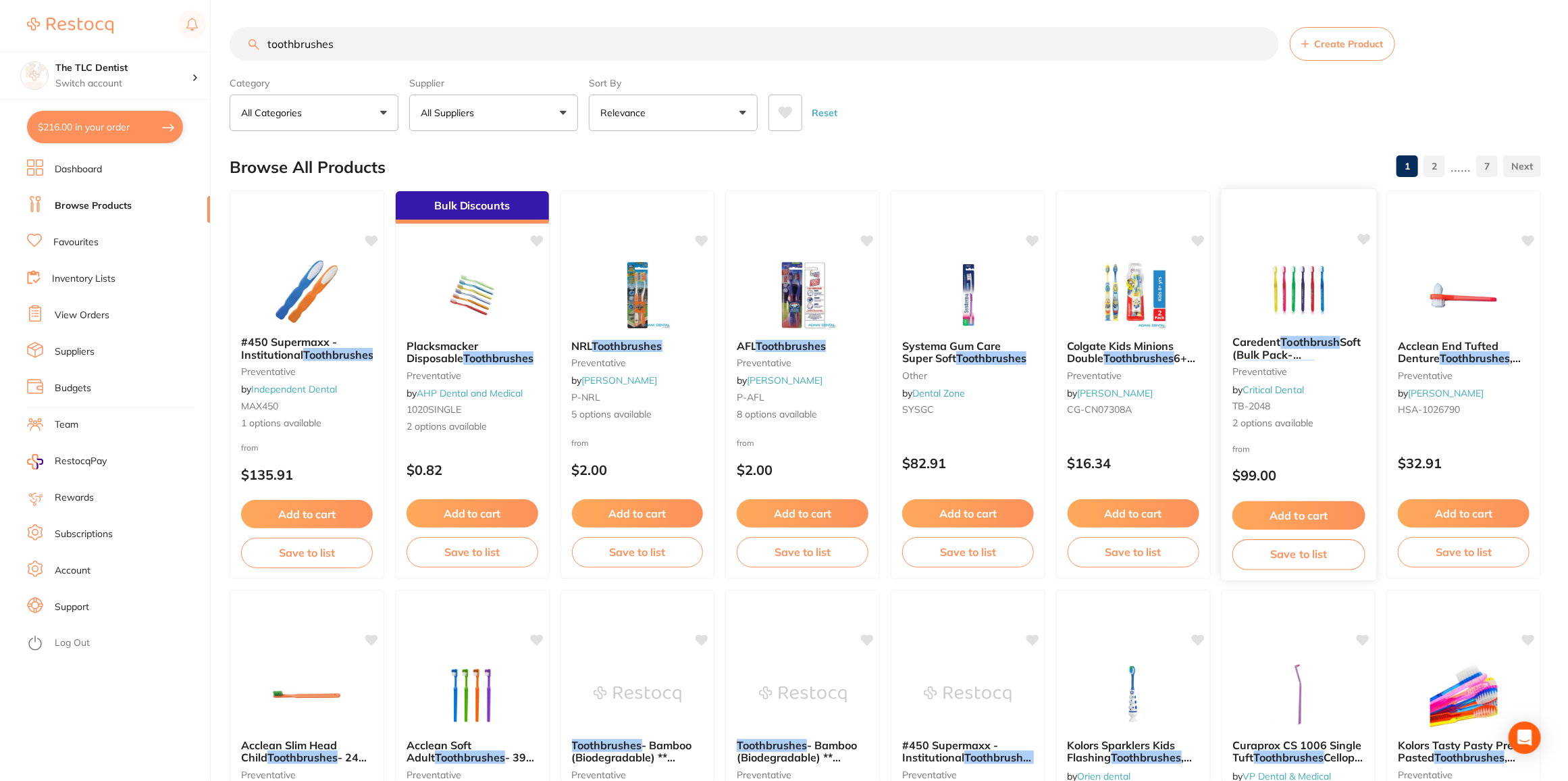
click at [1267, 279] on img at bounding box center [1298, 291] width 88 height 68
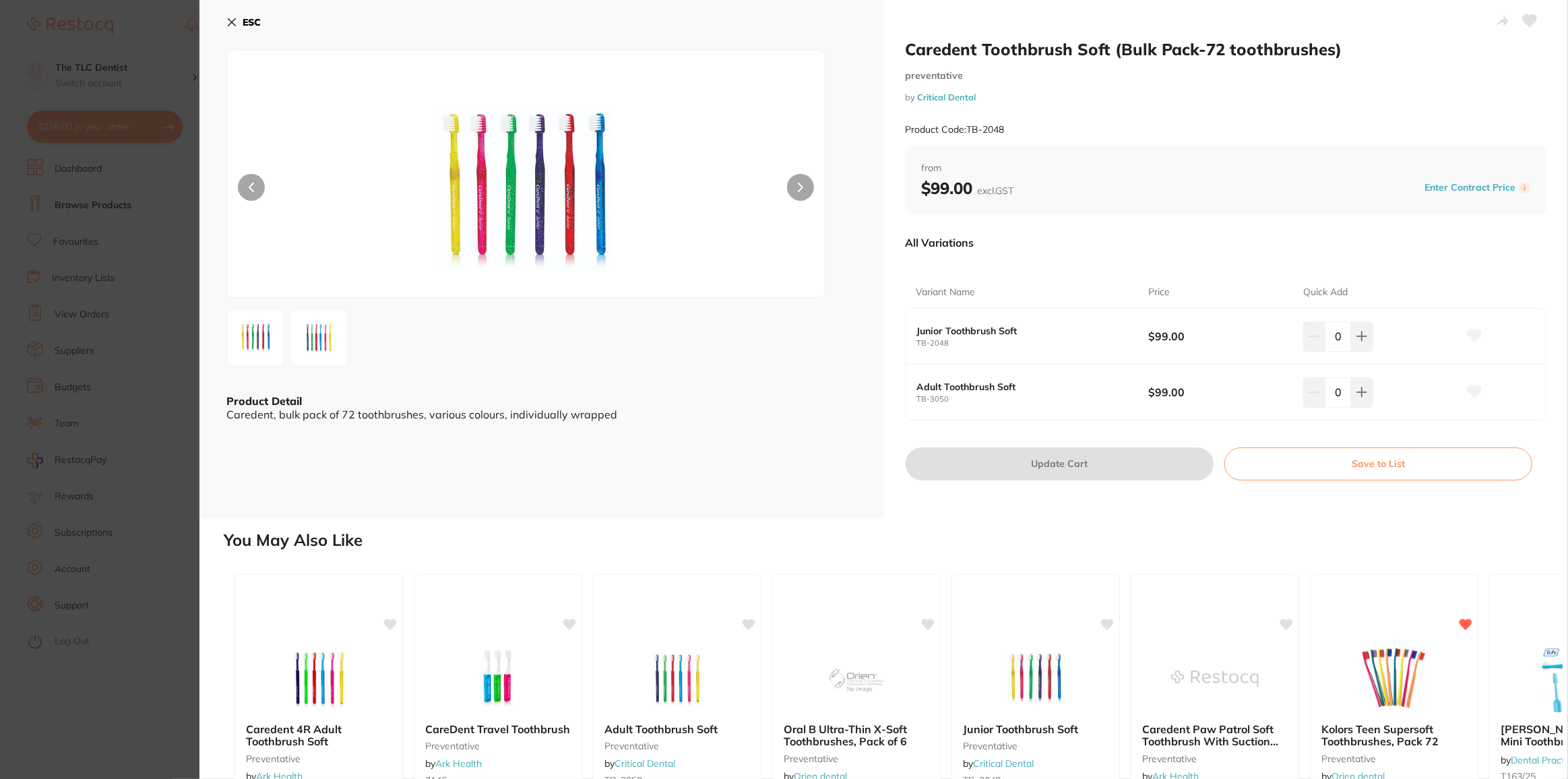
click at [234, 21] on icon at bounding box center [231, 22] width 11 height 11
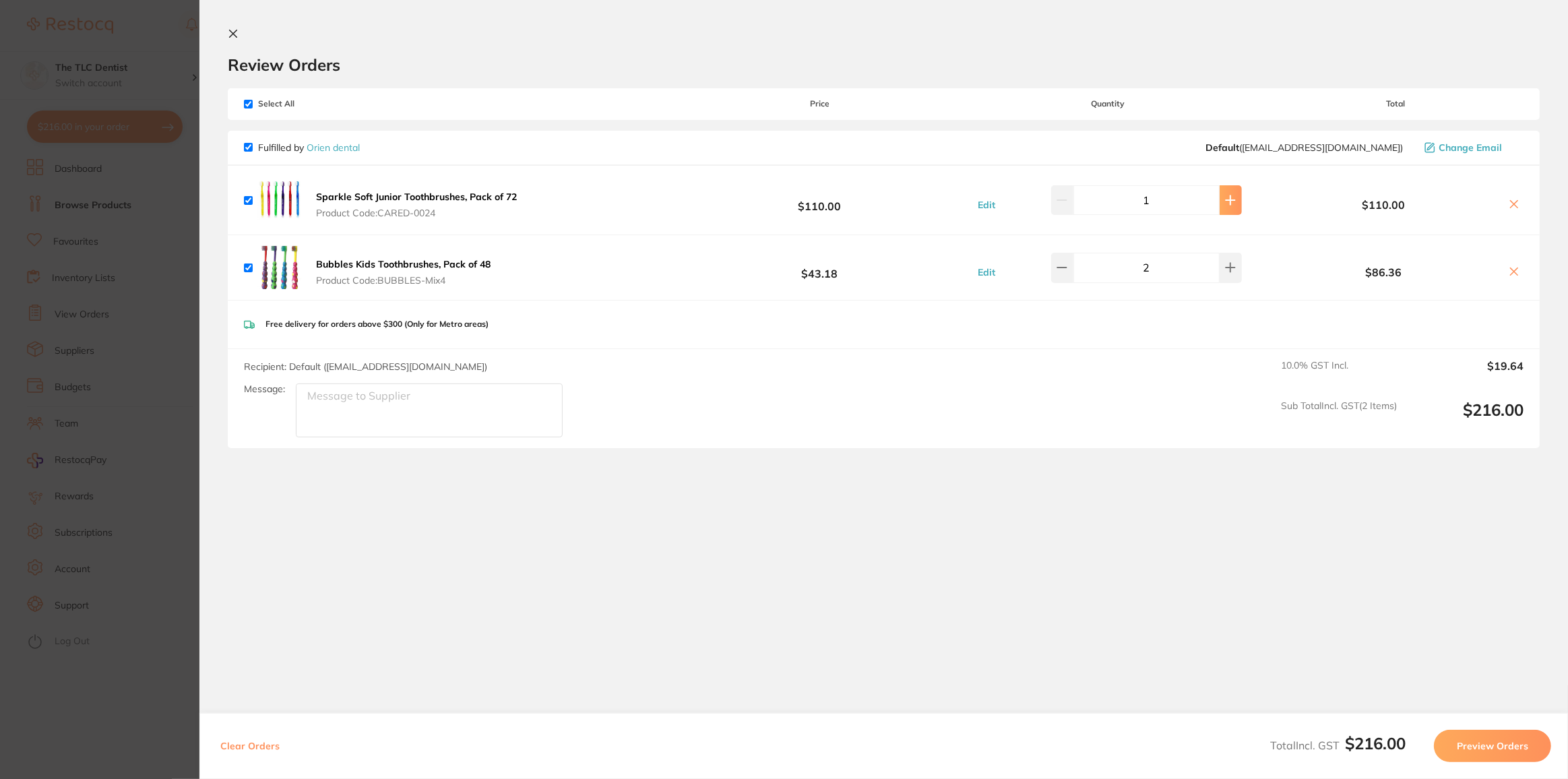
click at [1228, 206] on button at bounding box center [1230, 200] width 22 height 30
type input "2"
click at [354, 394] on textarea "Message:" at bounding box center [429, 410] width 267 height 54
click at [403, 396] on textarea "Message:" at bounding box center [429, 410] width 267 height 54
type textarea "P"
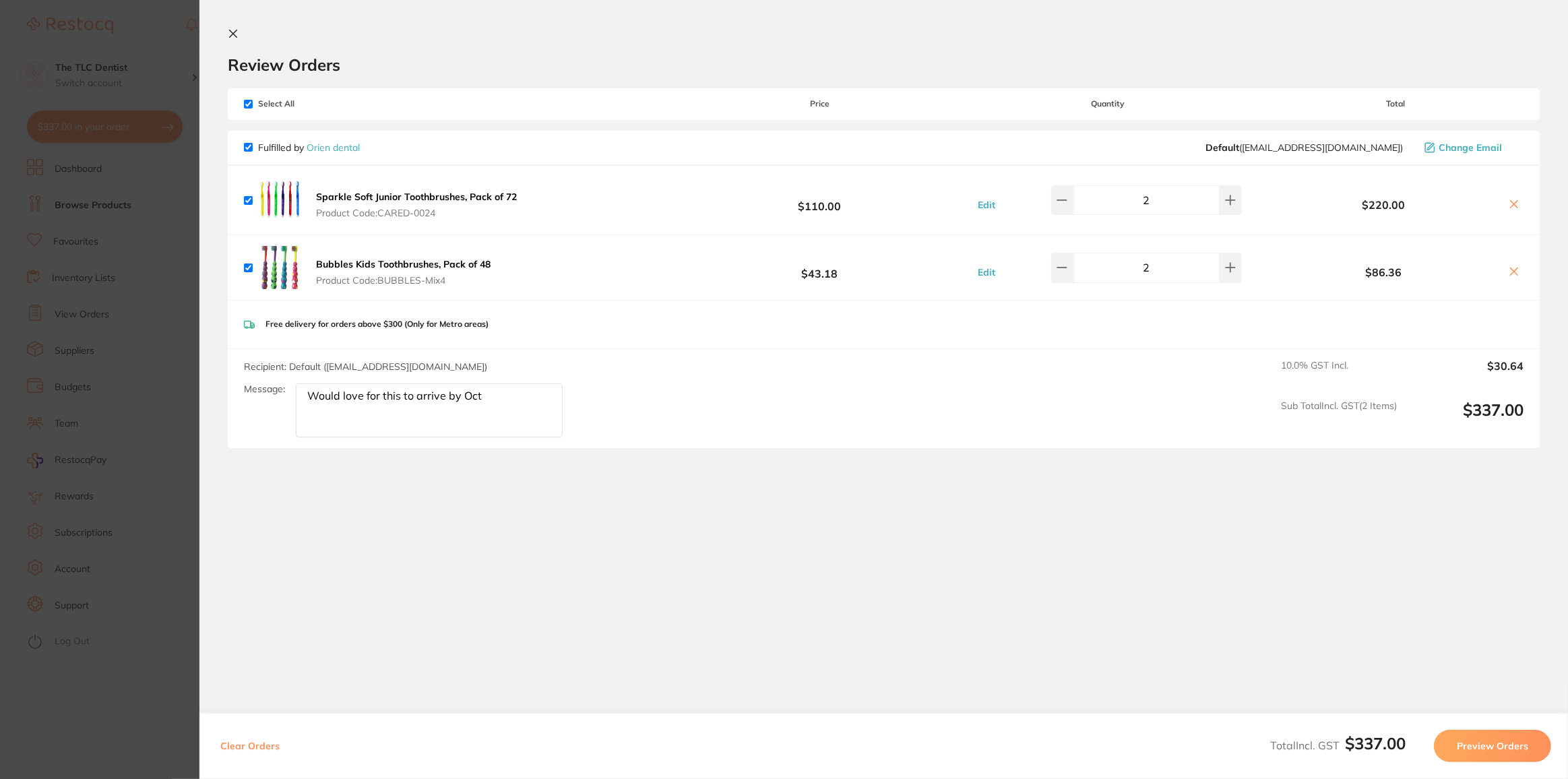
type textarea "Would love for this to arrive by Oct 8"
drag, startPoint x: 342, startPoint y: 392, endPoint x: 312, endPoint y: 392, distance: 30.0
click at [312, 392] on textarea "Would love for this to arrive by Oct 8" at bounding box center [429, 410] width 267 height 54
click at [506, 400] on textarea "Would love for this to arrive by Oct 8" at bounding box center [429, 410] width 267 height 54
drag, startPoint x: 419, startPoint y: 392, endPoint x: 226, endPoint y: 385, distance: 193.1
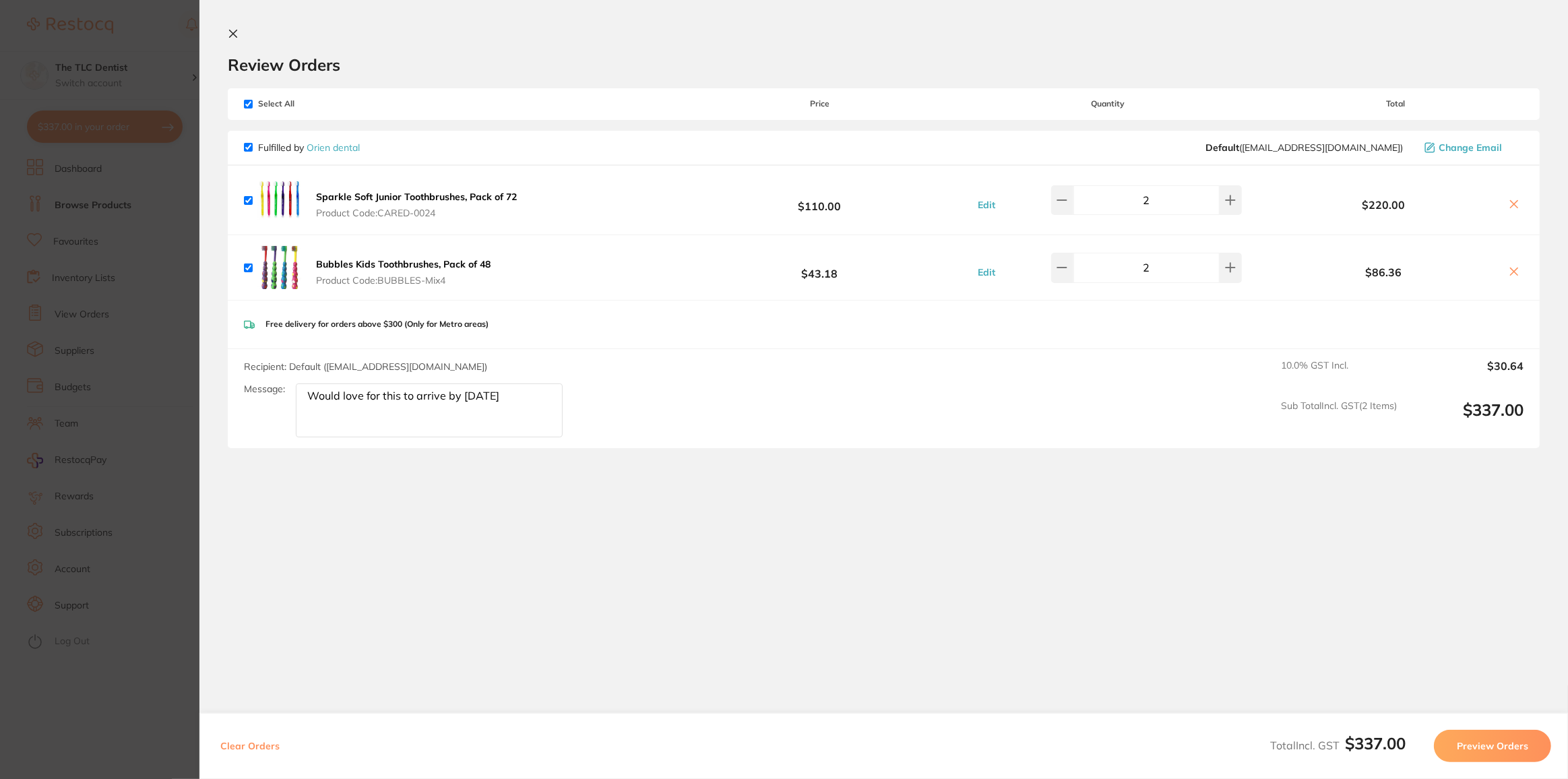
click at [226, 385] on section "Review Orders Your orders are being processed and we will notify you once we ha…" at bounding box center [884, 355] width 1369 height 709
drag, startPoint x: 503, startPoint y: 411, endPoint x: 257, endPoint y: 389, distance: 247.0
click at [257, 389] on div "Message: Would love for this to arrive by Oct 8" at bounding box center [408, 410] width 329 height 54
click at [1491, 738] on button "Preview Orders" at bounding box center [1493, 745] width 117 height 32
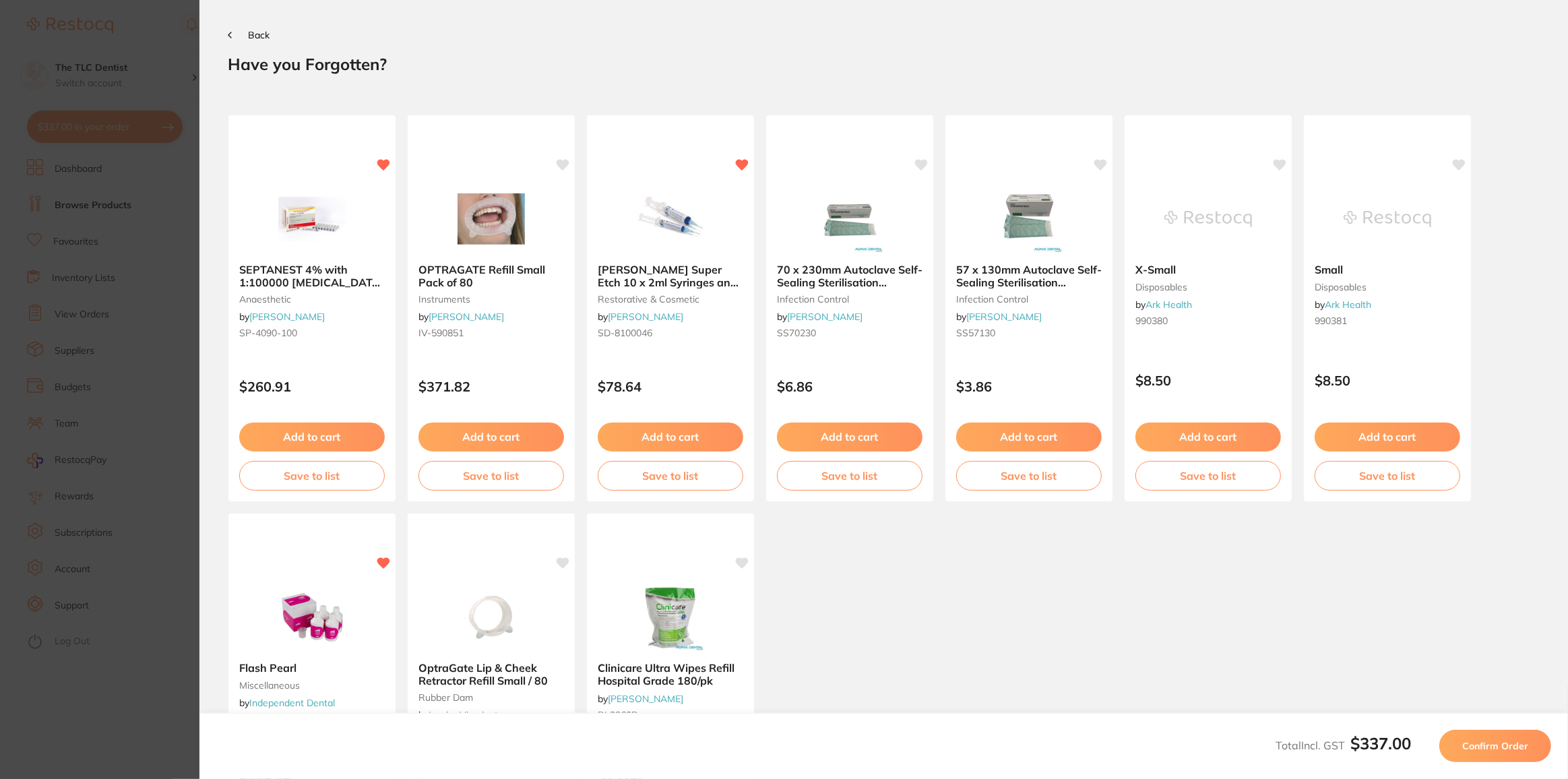
click at [247, 40] on button "Back" at bounding box center [248, 35] width 42 height 11
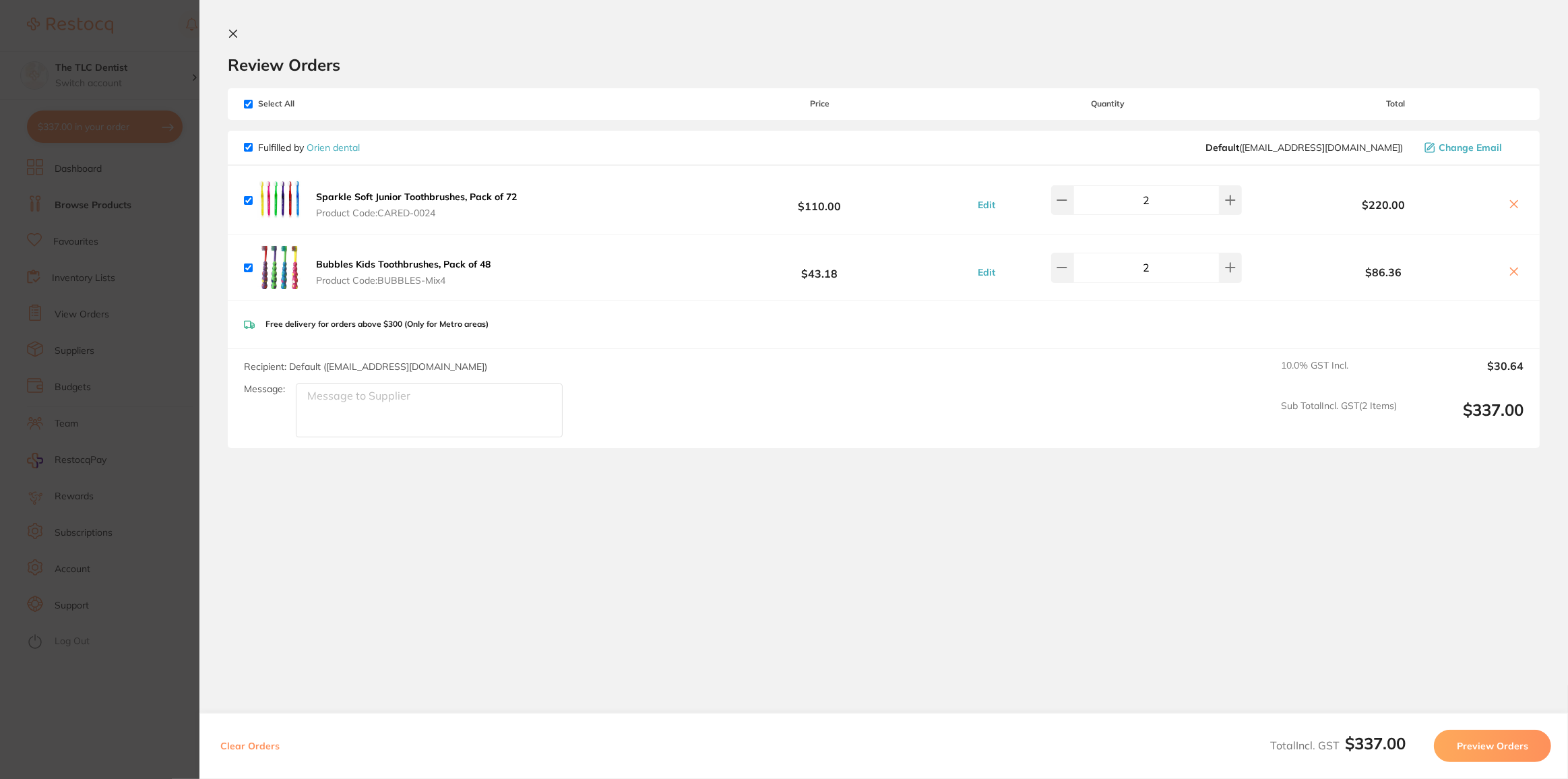
click at [1501, 753] on button "Preview Orders" at bounding box center [1493, 745] width 117 height 32
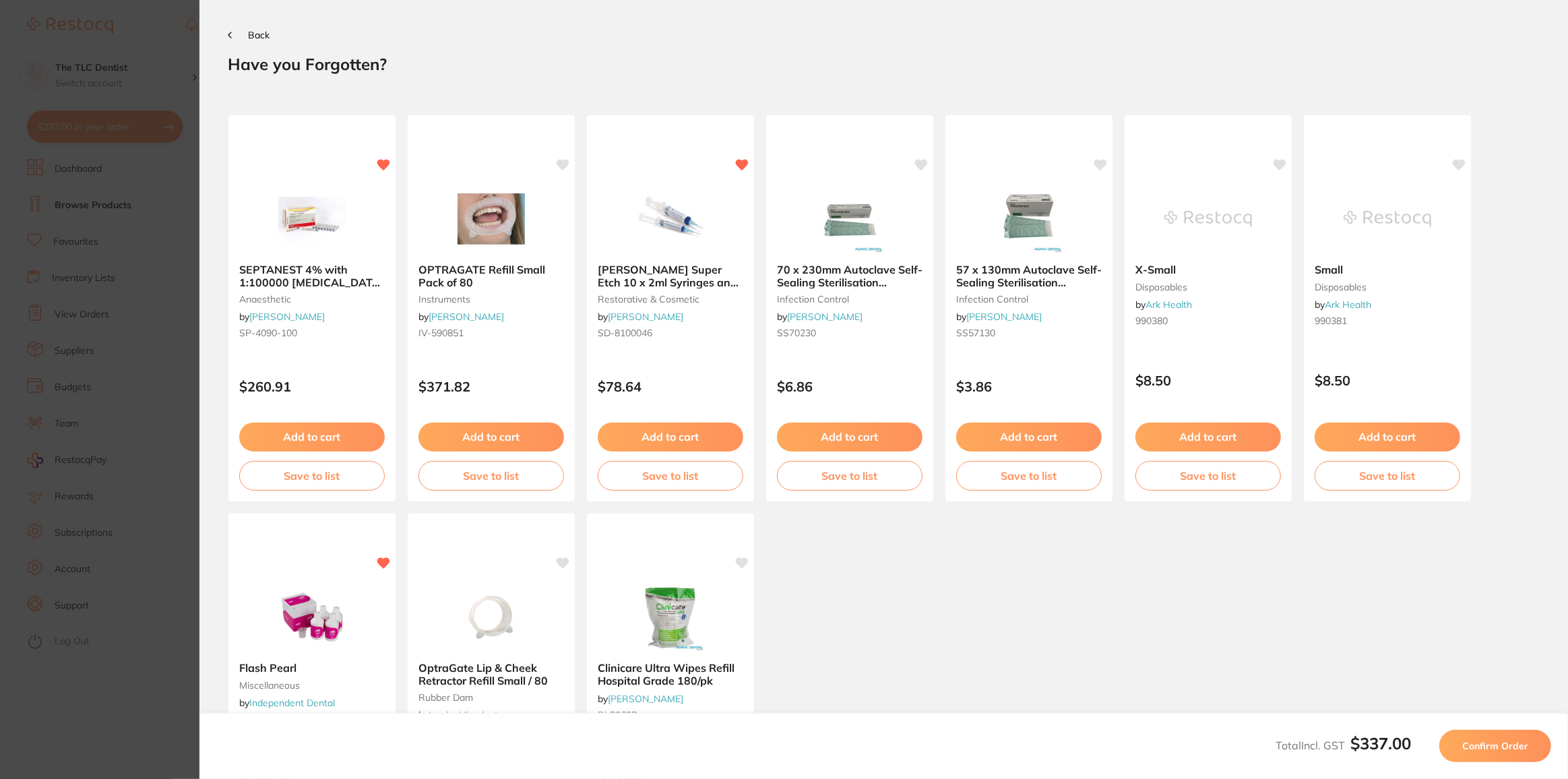
click at [1498, 750] on span "Confirm Order" at bounding box center [1495, 746] width 66 height 12
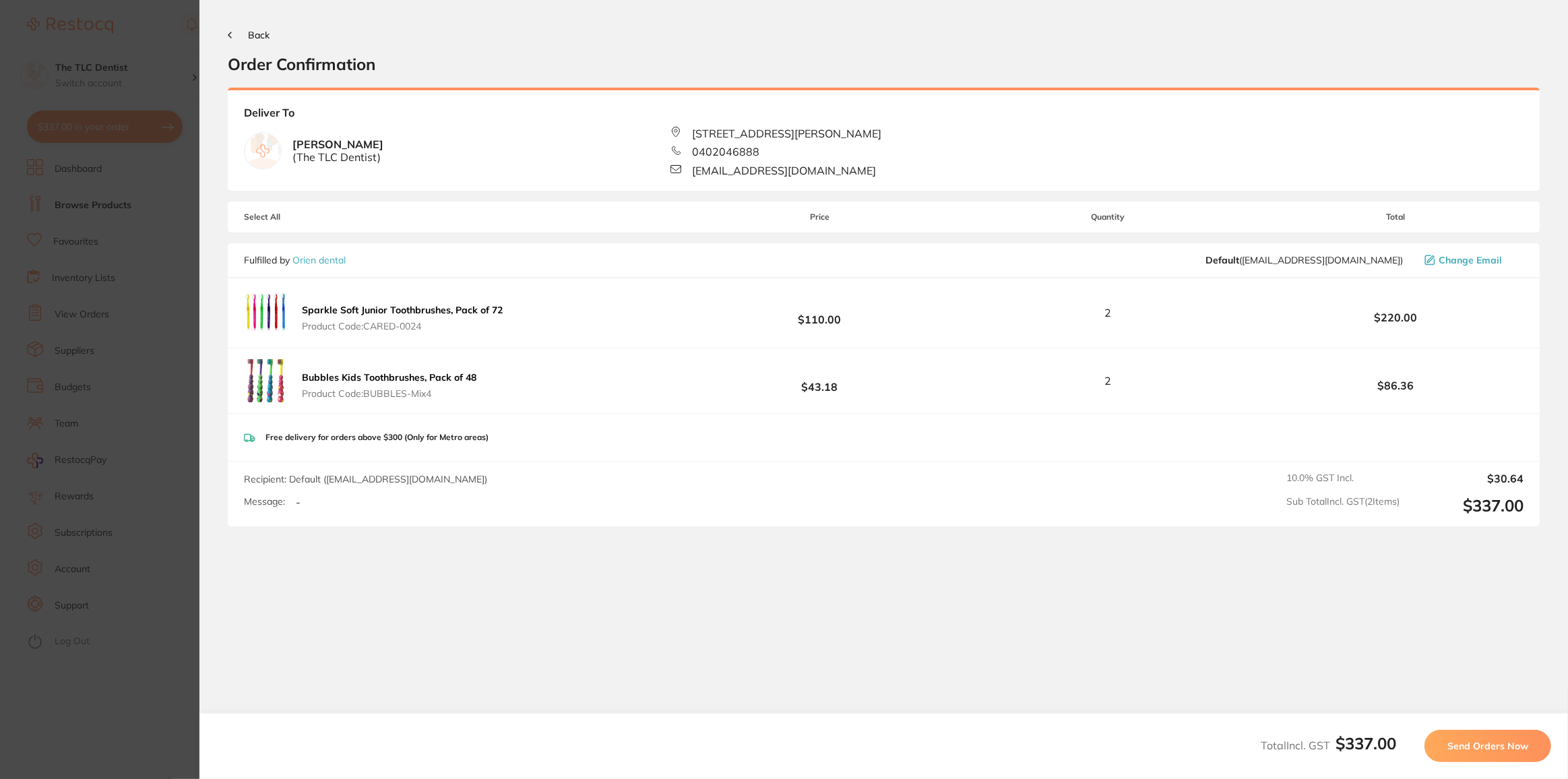
scroll to position [7, 0]
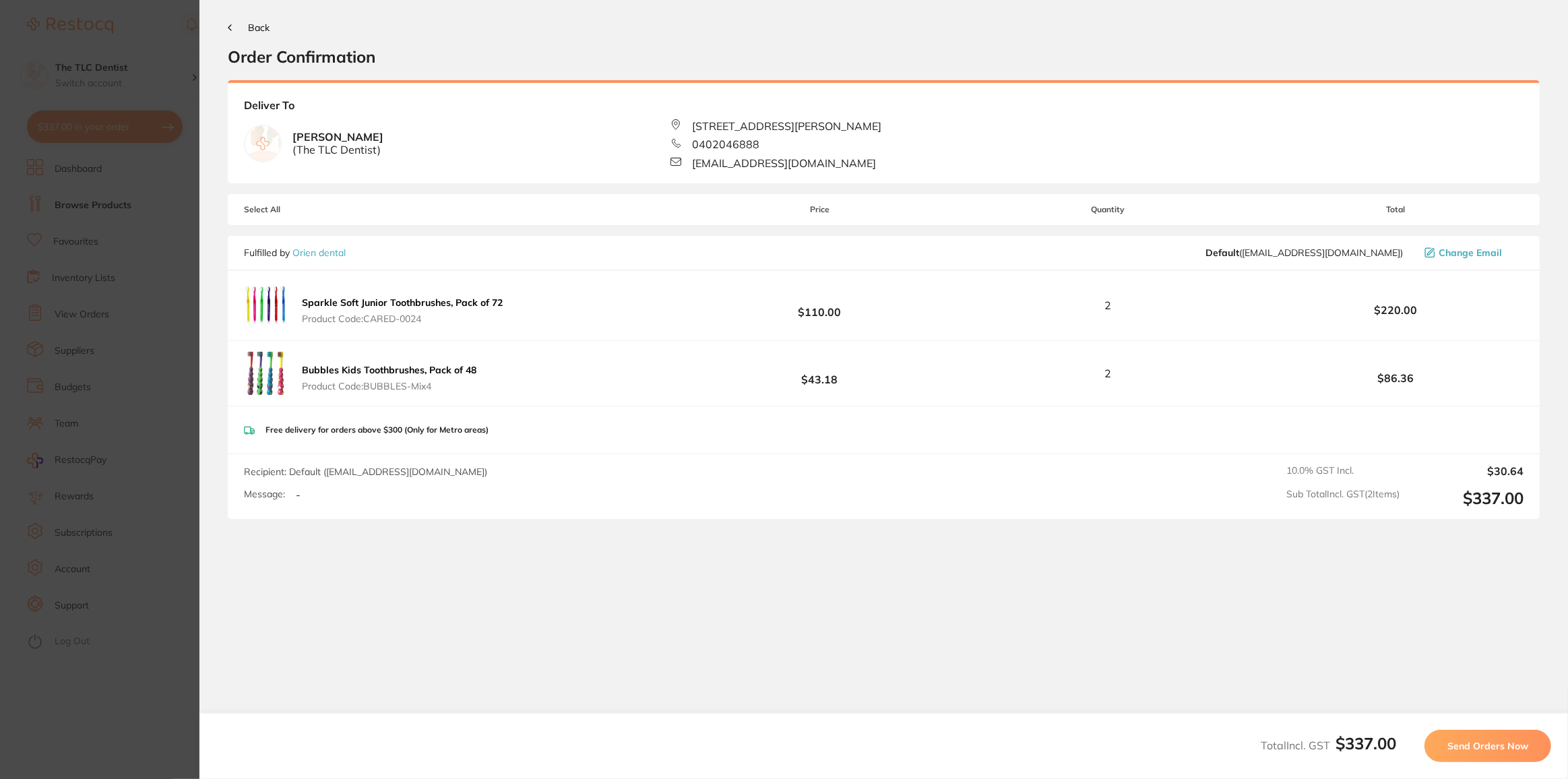
click at [1489, 754] on button "Send Orders Now" at bounding box center [1488, 745] width 127 height 32
